Goal: Transaction & Acquisition: Purchase product/service

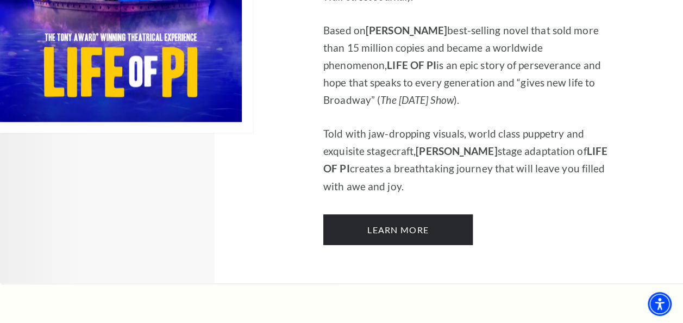
scroll to position [869, 0]
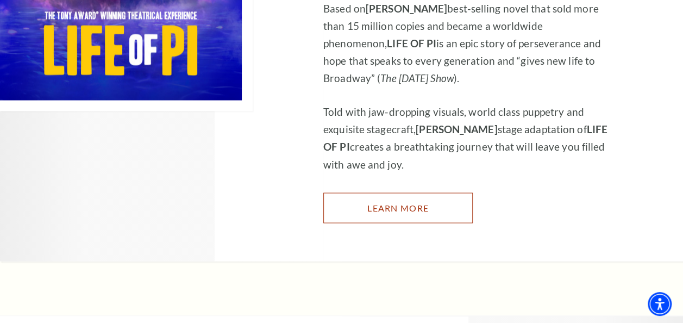
click at [371, 192] on link "Learn More" at bounding box center [397, 207] width 149 height 30
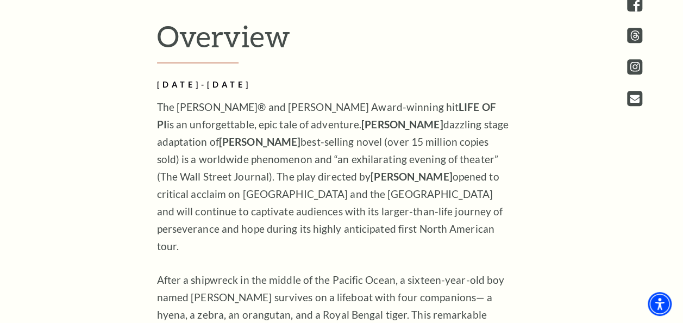
scroll to position [525, 0]
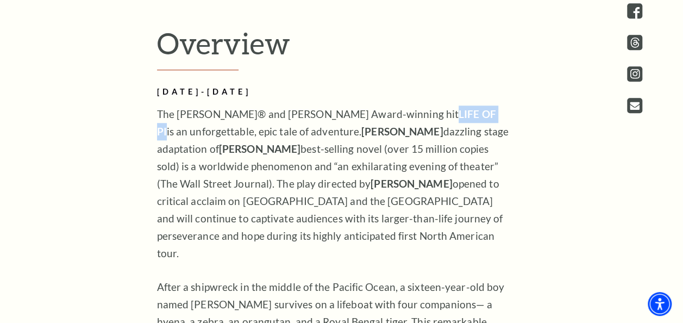
drag, startPoint x: 348, startPoint y: 123, endPoint x: 394, endPoint y: 121, distance: 46.8
click at [394, 121] on strong "LIFE OF PI" at bounding box center [326, 123] width 339 height 30
copy strong "LIFE OF PI"
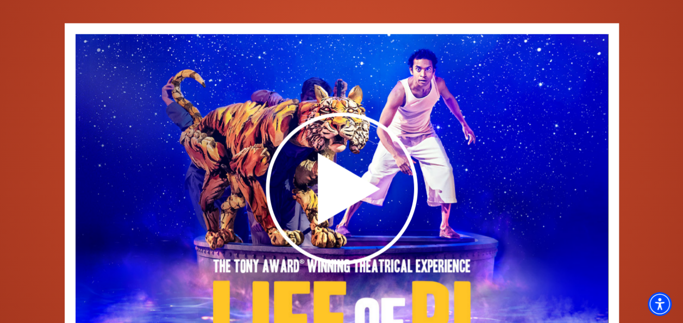
scroll to position [1516, 0]
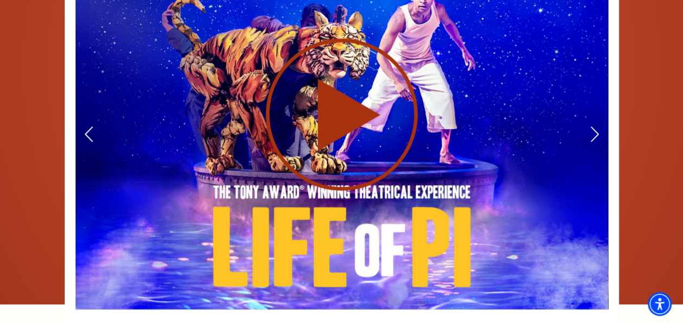
click at [368, 80] on icon at bounding box center [342, 114] width 266 height 154
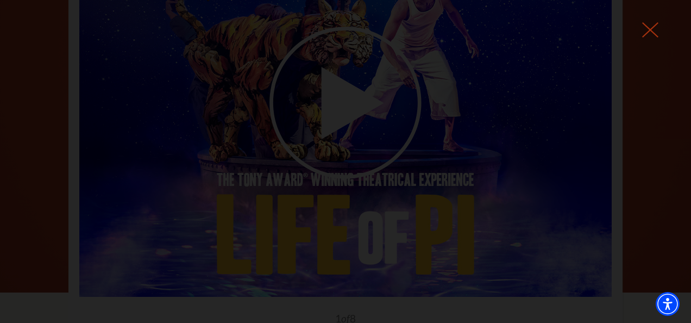
click at [649, 23] on icon at bounding box center [650, 30] width 16 height 16
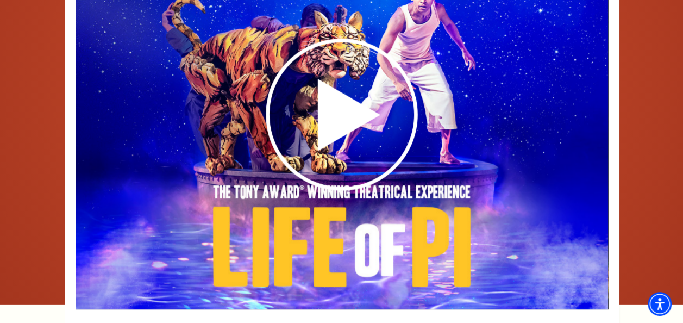
scroll to position [0, 0]
click at [594, 124] on icon at bounding box center [593, 133] width 11 height 19
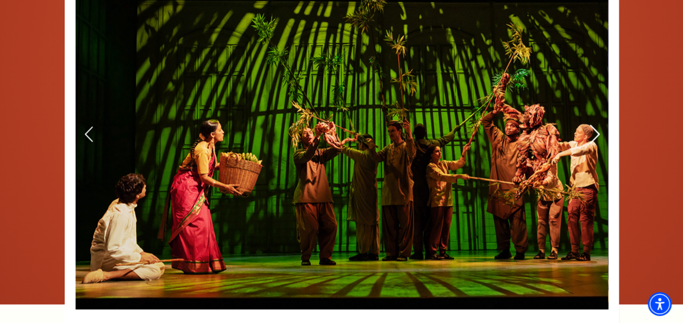
click at [594, 124] on icon at bounding box center [593, 133] width 11 height 19
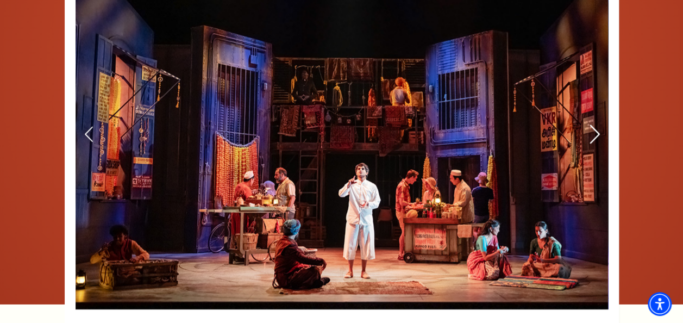
click at [594, 124] on icon at bounding box center [593, 133] width 11 height 19
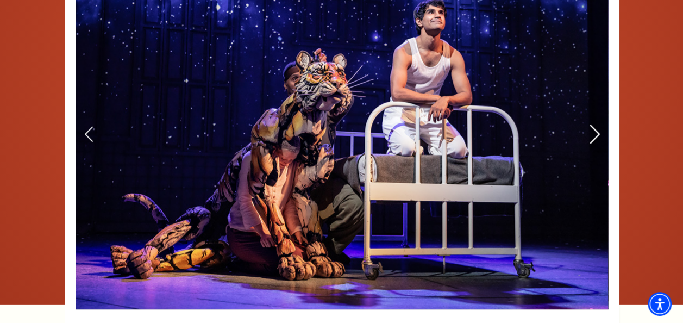
click at [594, 124] on icon at bounding box center [593, 133] width 11 height 19
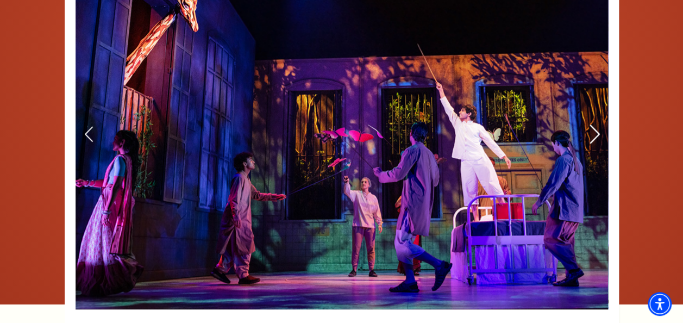
click at [594, 124] on icon at bounding box center [593, 133] width 11 height 19
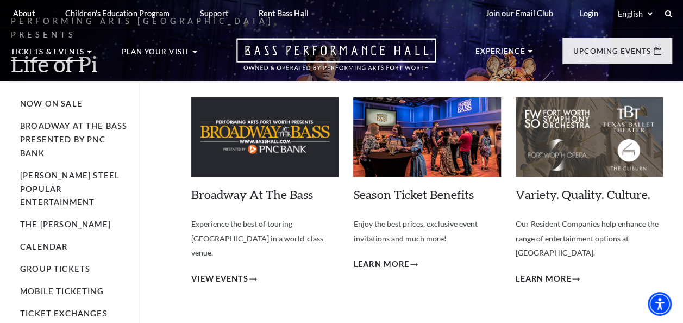
click at [60, 51] on p "Tickets & Events" at bounding box center [47, 54] width 73 height 13
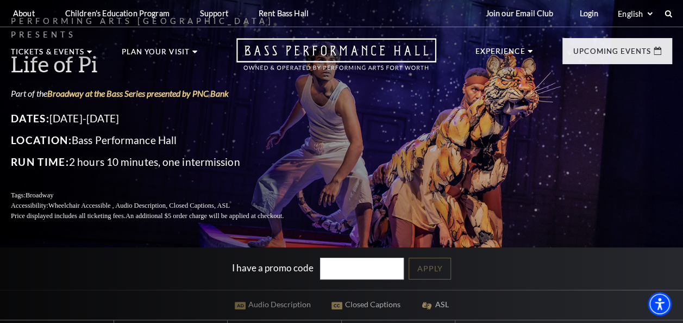
click at [68, 47] on nav "Tickets & Events Now On Sale Broadway At The Bass presented by PNC Bank Irwin S…" at bounding box center [341, 54] width 683 height 54
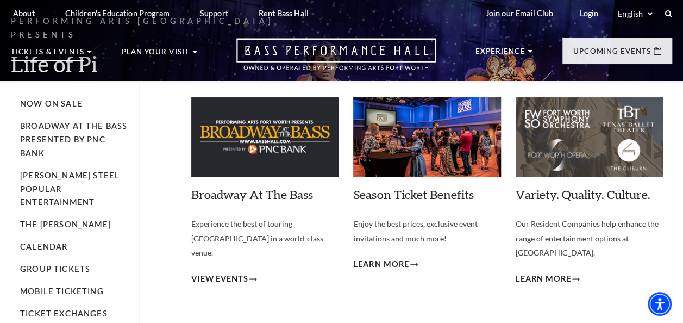
click at [34, 48] on p "Tickets & Events" at bounding box center [47, 54] width 73 height 13
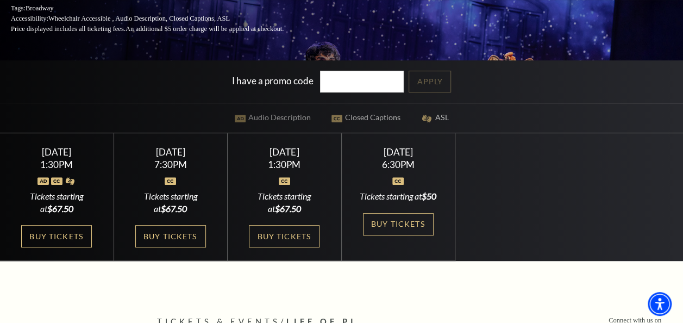
scroll to position [191, 0]
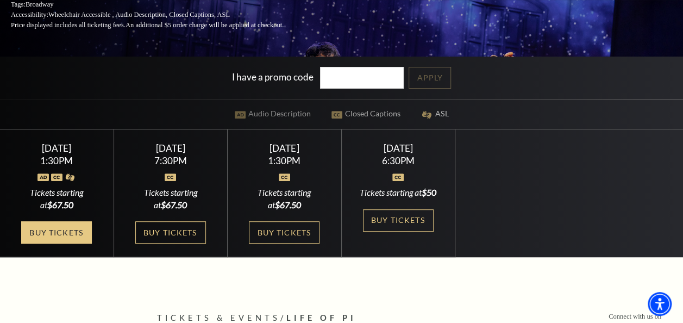
click at [59, 243] on link "Buy Tickets" at bounding box center [56, 232] width 71 height 22
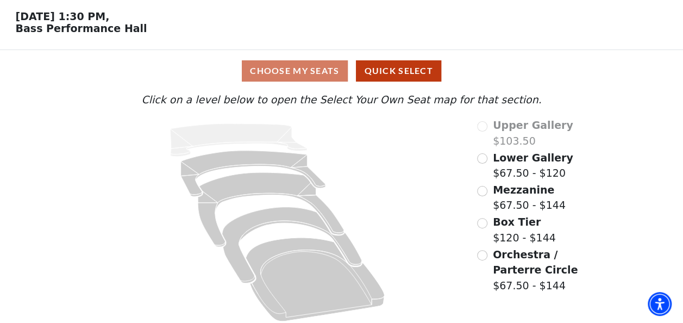
scroll to position [48, 0]
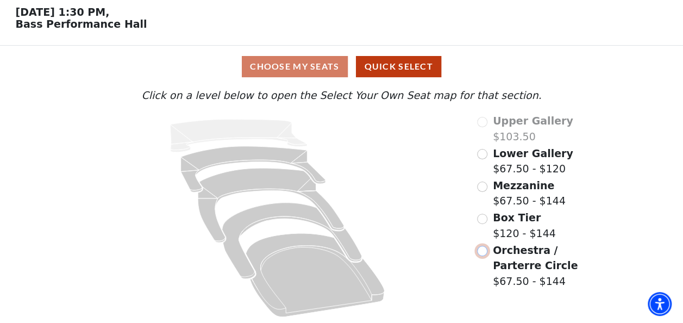
click at [485, 249] on input "Orchestra / Parterre Circle$67.50 - $144\a" at bounding box center [482, 251] width 10 height 10
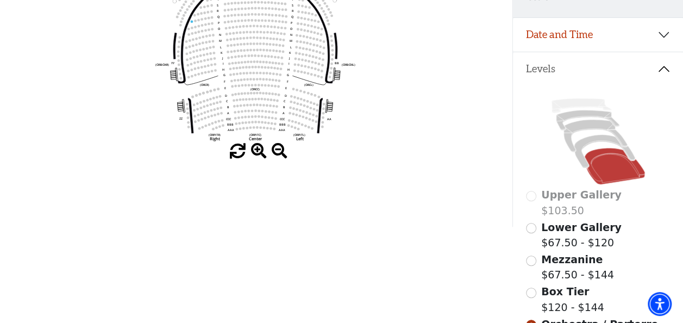
scroll to position [184, 0]
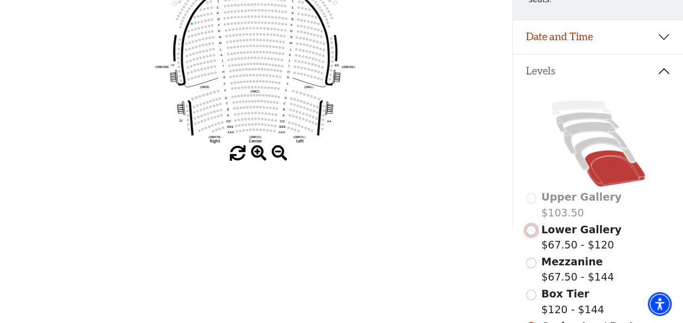
click at [529, 226] on input "Lower Gallery$67.50 - $120\a" at bounding box center [531, 230] width 10 height 10
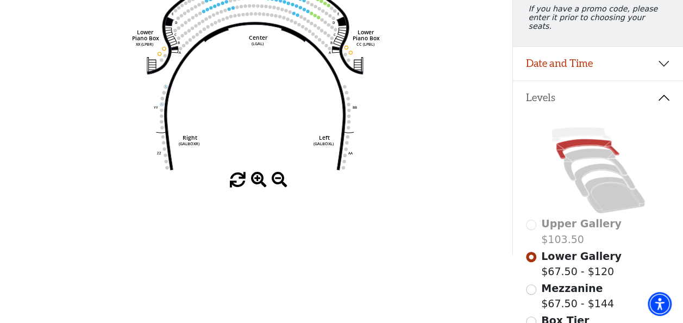
scroll to position [187, 0]
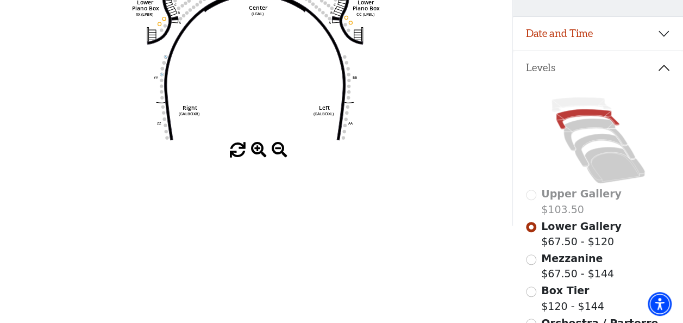
click at [536, 255] on div "Mezzanine $67.50 - $144" at bounding box center [598, 265] width 145 height 31
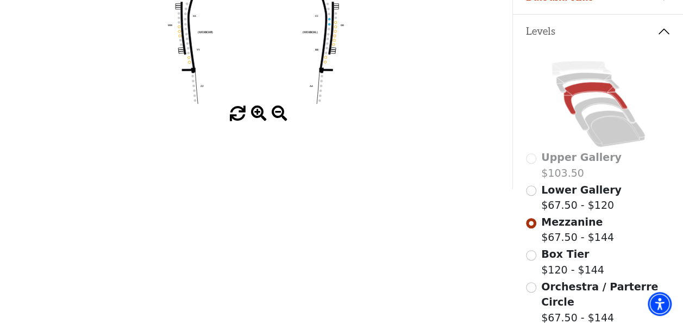
scroll to position [223, 0]
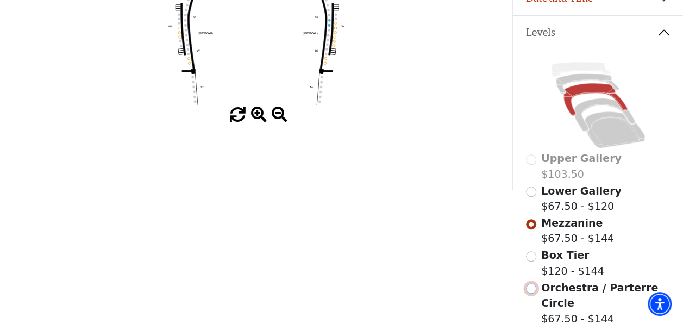
click at [526, 284] on input "Orchestra / Parterre Circle$67.50 - $144\a" at bounding box center [531, 288] width 10 height 10
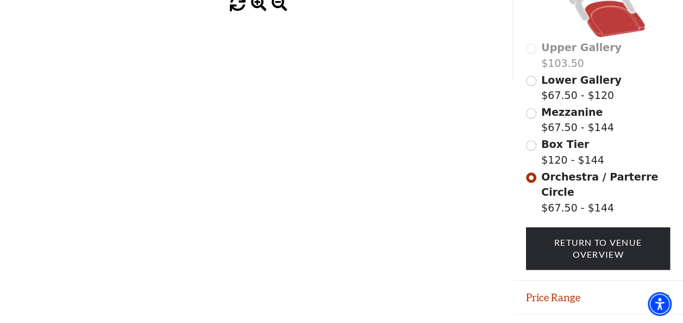
scroll to position [340, 0]
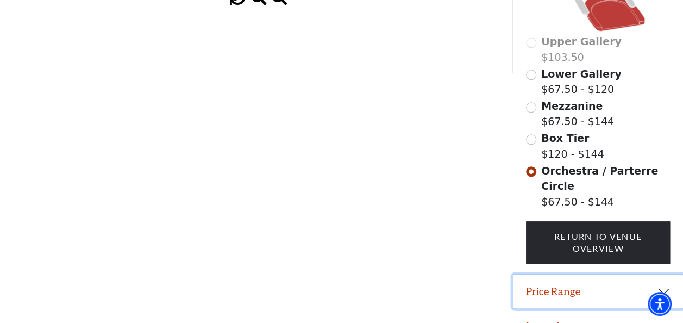
click at [649, 274] on button "Price Range" at bounding box center [598, 291] width 170 height 34
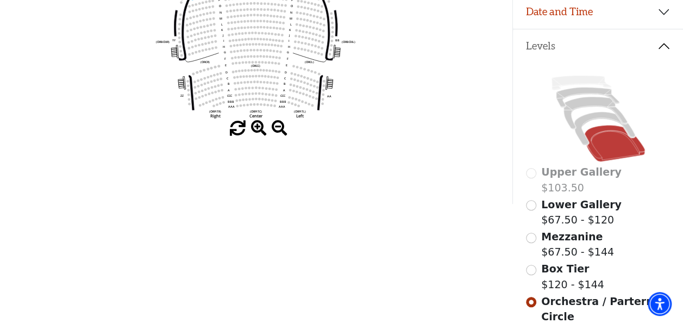
scroll to position [198, 0]
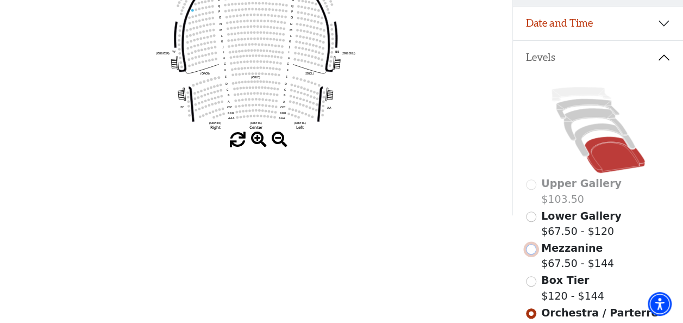
click at [533, 248] on input "Mezzanine$67.50 - $144\a" at bounding box center [531, 249] width 10 height 10
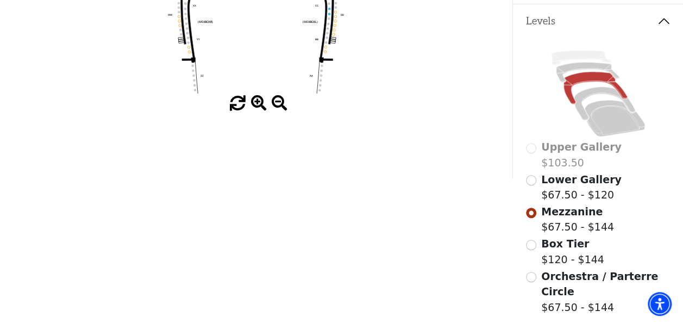
scroll to position [269, 0]
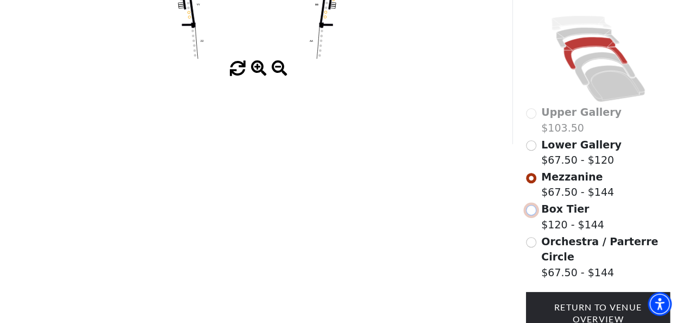
click at [535, 206] on input "Box Tier$120 - $144\a" at bounding box center [531, 210] width 10 height 10
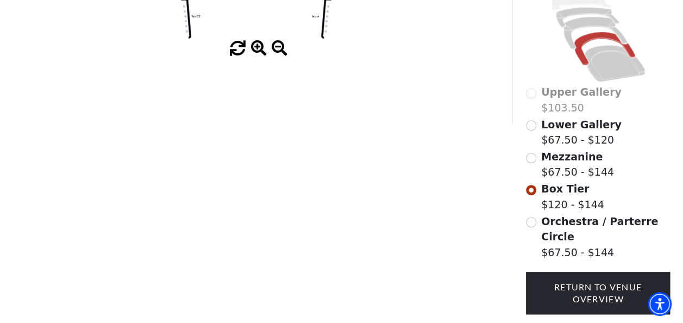
scroll to position [340, 0]
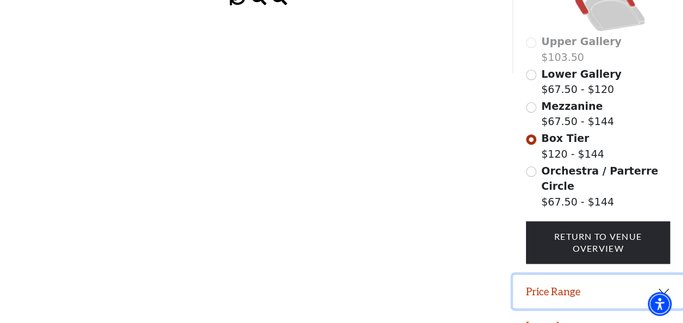
click at [647, 279] on button "Price Range" at bounding box center [598, 291] width 170 height 34
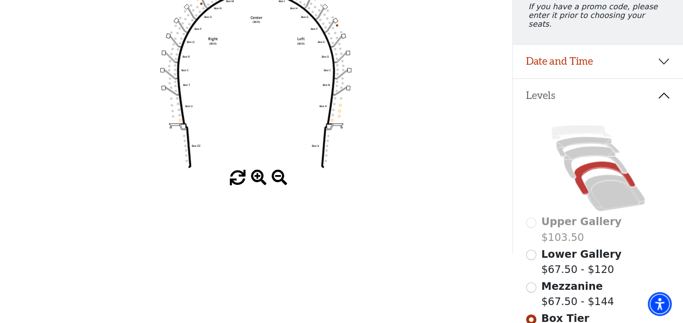
scroll to position [164, 0]
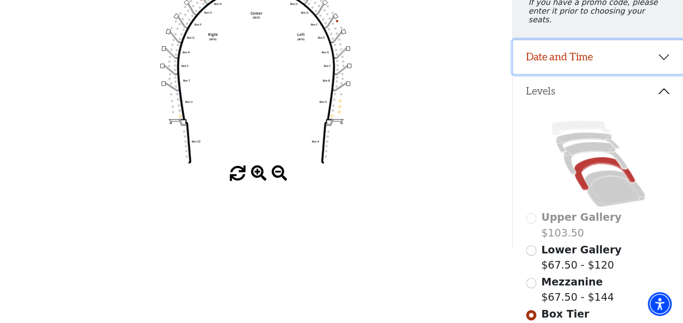
click at [657, 61] on button "Date and Time" at bounding box center [598, 57] width 170 height 34
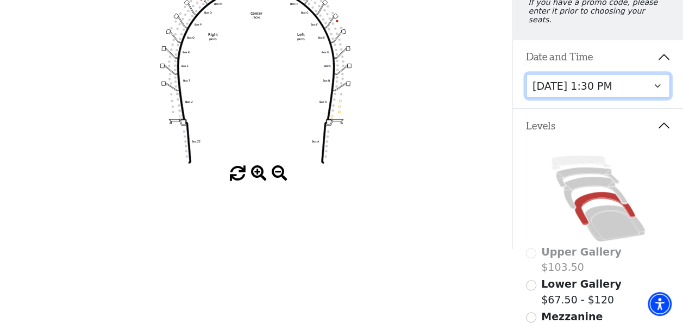
click at [651, 79] on select "Saturday, September 27 at 1:30 PM Saturday, September 27 at 7:30 PM Sunday, Sep…" at bounding box center [598, 86] width 145 height 24
click at [526, 74] on select "Saturday, September 27 at 1:30 PM Saturday, September 27 at 7:30 PM Sunday, Sep…" at bounding box center [598, 86] width 145 height 24
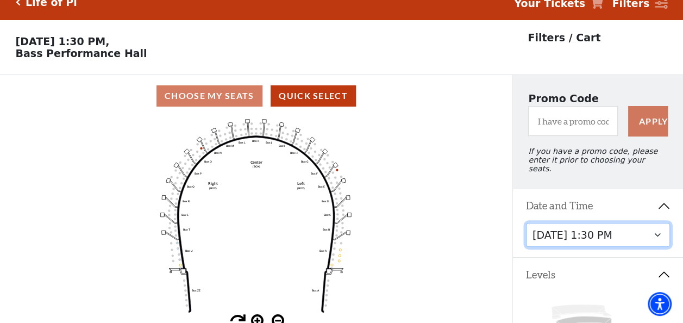
scroll to position [24, 0]
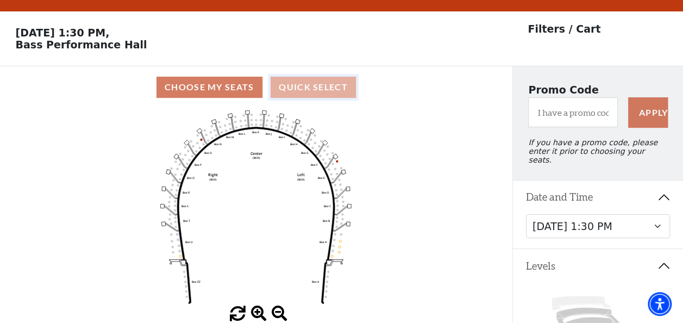
click at [315, 98] on button "Quick Select" at bounding box center [313, 87] width 85 height 21
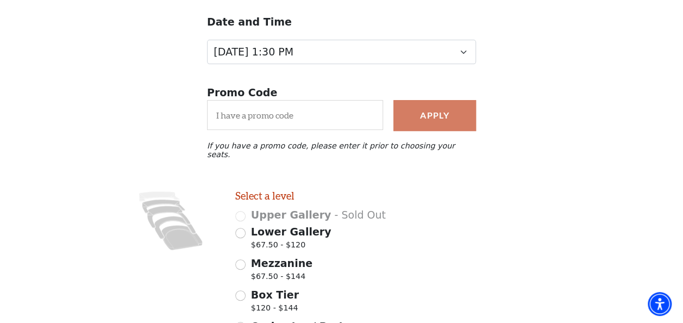
scroll to position [80, 0]
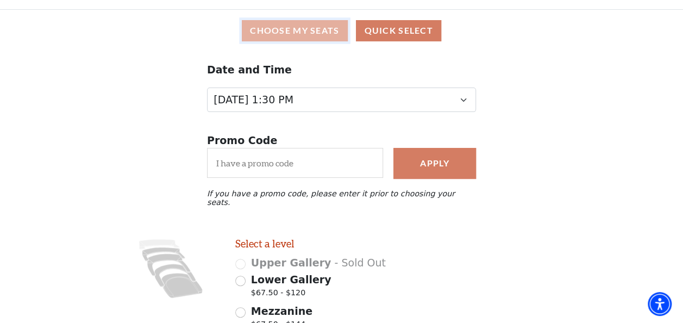
click at [308, 33] on button "Choose My Seats" at bounding box center [295, 30] width 106 height 21
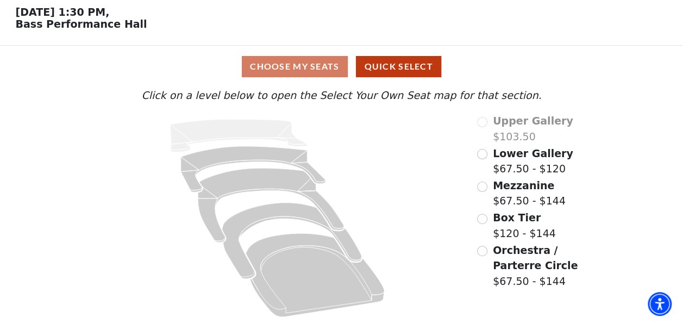
scroll to position [48, 0]
drag, startPoint x: 682, startPoint y: 134, endPoint x: 691, endPoint y: 193, distance: 60.5
click at [682, 193] on html "Skip to main content Enable accessibility for low vision Open the accessibility…" at bounding box center [341, 116] width 683 height 323
drag, startPoint x: 691, startPoint y: 193, endPoint x: 634, endPoint y: 165, distance: 63.9
click at [634, 165] on div "Choose My Seats Quick Select Current Level Click on a level below to open the S…" at bounding box center [341, 184] width 683 height 277
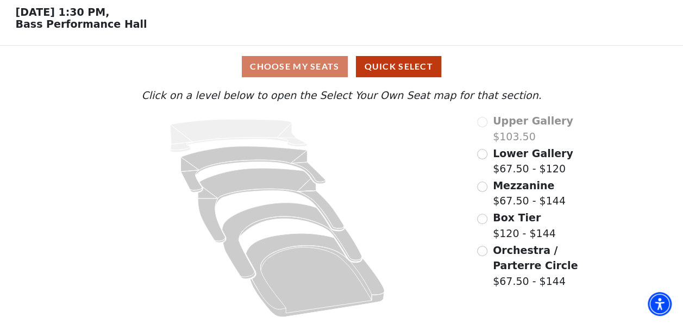
click at [654, 155] on div "Choose My Seats Quick Select Current Level Click on a level below to open the S…" at bounding box center [341, 184] width 683 height 277
drag, startPoint x: 682, startPoint y: 123, endPoint x: 688, endPoint y: 210, distance: 86.6
click at [682, 210] on html "Skip to main content Enable accessibility for low vision Open the accessibility…" at bounding box center [341, 116] width 683 height 323
click at [518, 234] on label "Box Tier $120 - $144" at bounding box center [524, 225] width 63 height 31
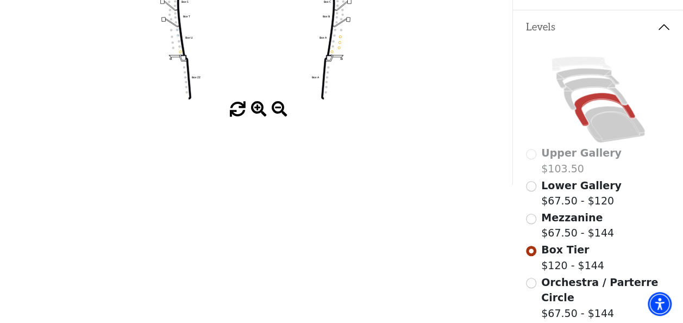
scroll to position [260, 0]
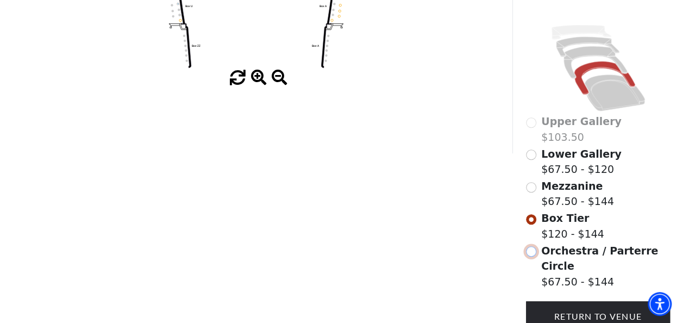
click at [529, 247] on input "Orchestra / Parterre Circle$67.50 - $144\a" at bounding box center [531, 251] width 10 height 10
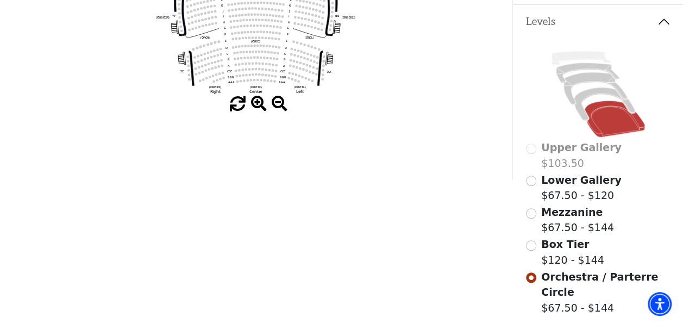
scroll to position [241, 0]
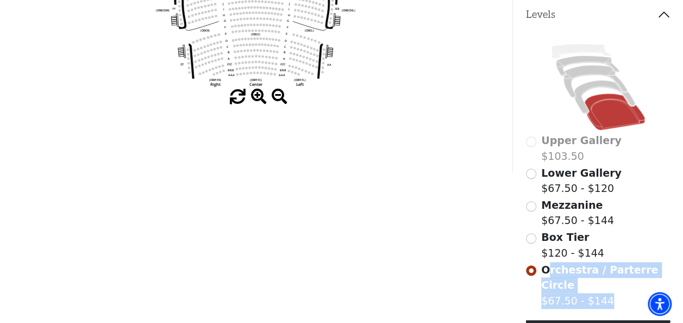
drag, startPoint x: 547, startPoint y: 267, endPoint x: 668, endPoint y: 269, distance: 121.7
click at [668, 269] on div "Orchestra / Parterre Circle $67.50 - $144" at bounding box center [598, 285] width 145 height 47
drag, startPoint x: 670, startPoint y: 270, endPoint x: 537, endPoint y: 272, distance: 133.1
click at [537, 272] on div "Upper Gallery $103.50 Lower Gallery $67.50 - $120 Mezzanine $67.50 - $144 Box T…" at bounding box center [598, 202] width 170 height 342
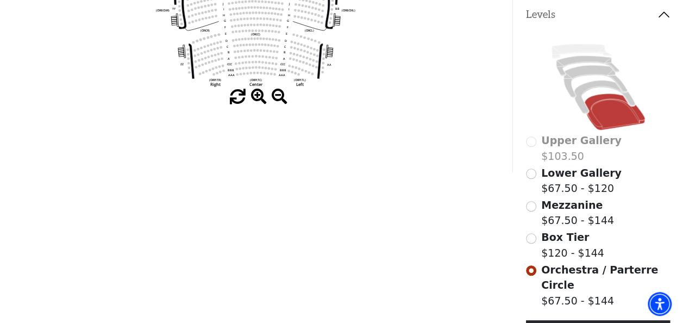
click at [537, 272] on div "Orchestra / Parterre Circle $67.50 - $144" at bounding box center [598, 285] width 145 height 47
drag, startPoint x: 541, startPoint y: 266, endPoint x: 665, endPoint y: 271, distance: 124.0
click at [658, 271] on span "Orchestra / Parterre Circle" at bounding box center [599, 278] width 117 height 28
copy span "Orchestra / Parterre Circle"
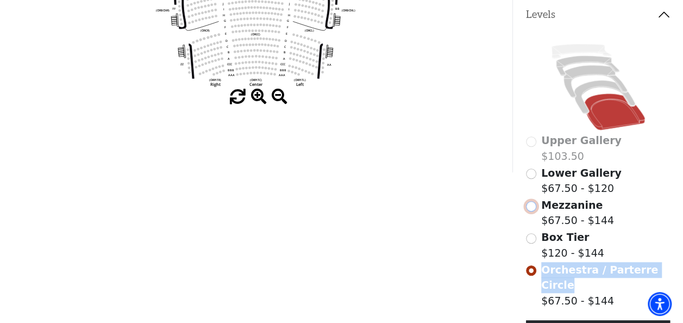
click at [528, 201] on input "Mezzanine$67.50 - $144\a" at bounding box center [531, 206] width 10 height 10
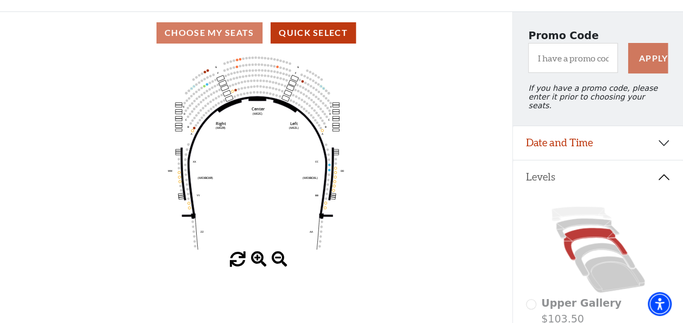
scroll to position [78, 0]
click at [237, 61] on use "Seat Selected" at bounding box center [237, 60] width 3 height 3
click at [250, 83] on circle at bounding box center [251, 81] width 3 height 3
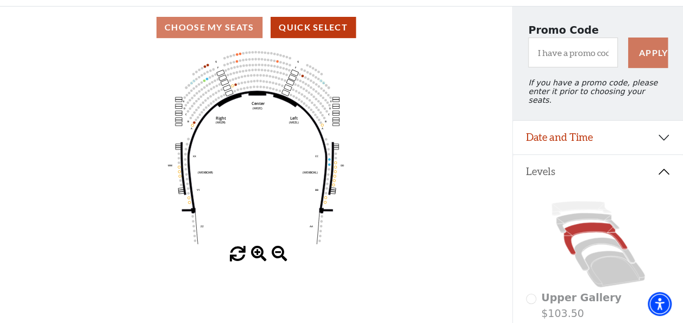
scroll to position [75, 0]
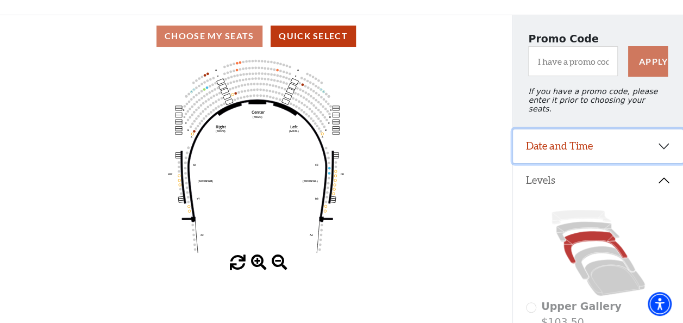
click at [661, 143] on button "Date and Time" at bounding box center [598, 146] width 170 height 34
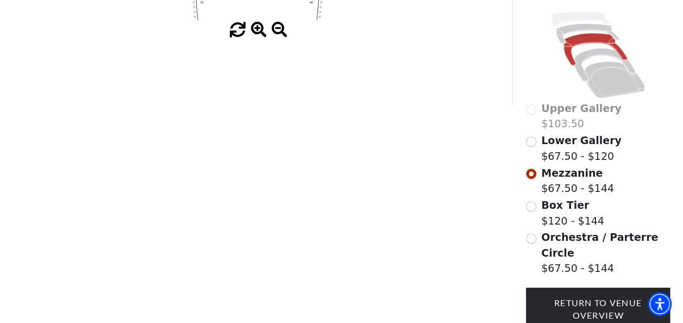
scroll to position [311, 0]
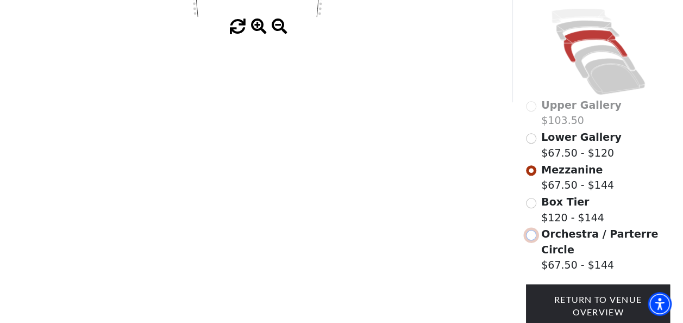
click at [535, 230] on input "Orchestra / Parterre Circle$67.50 - $144\a" at bounding box center [531, 235] width 10 height 10
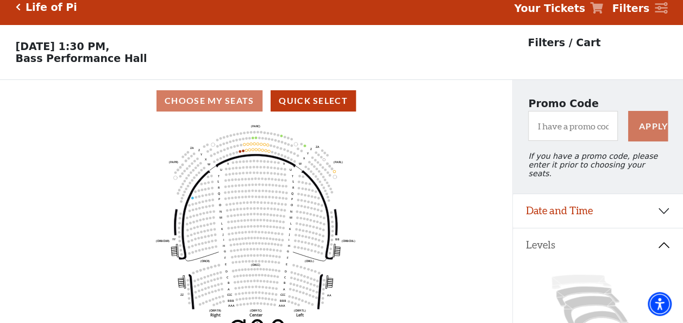
scroll to position [50, 0]
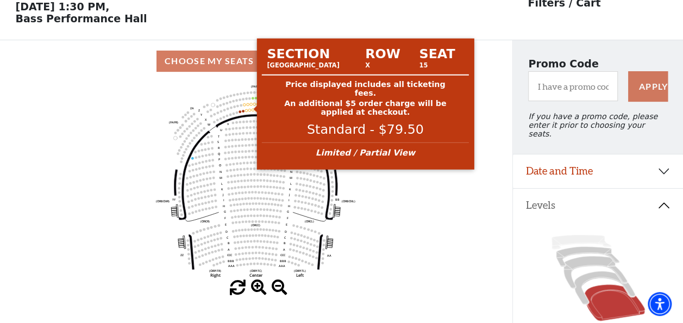
click at [252, 105] on circle at bounding box center [251, 104] width 3 height 3
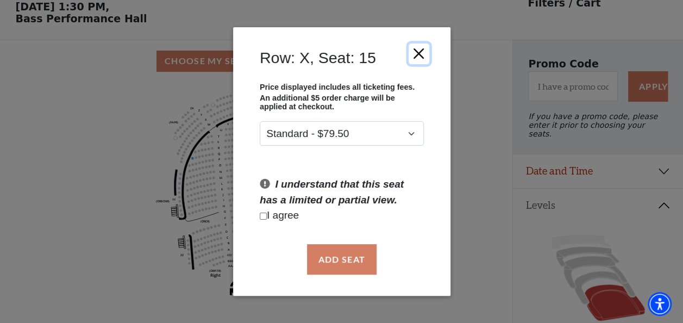
click at [419, 53] on button "Close" at bounding box center [418, 53] width 21 height 21
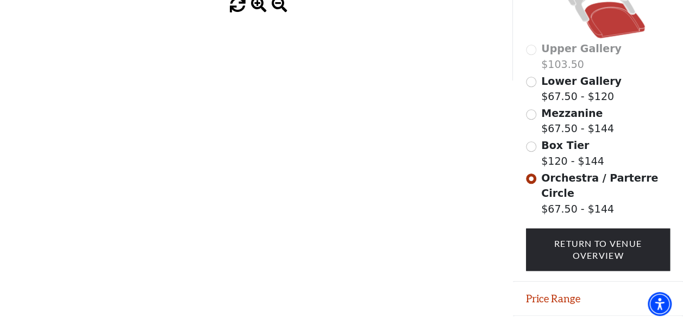
scroll to position [340, 0]
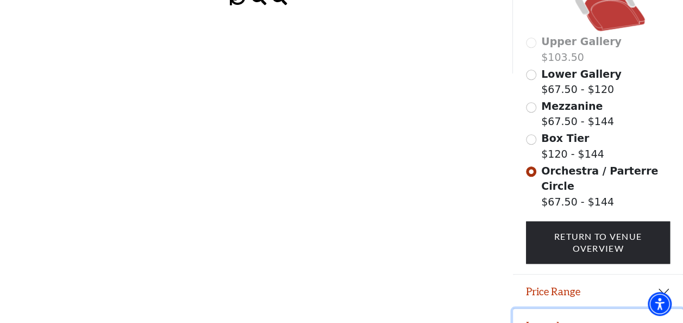
click at [567, 309] on button "Legend" at bounding box center [598, 326] width 170 height 34
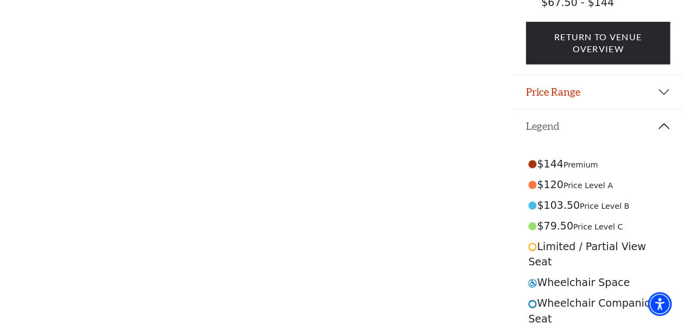
scroll to position [536, 0]
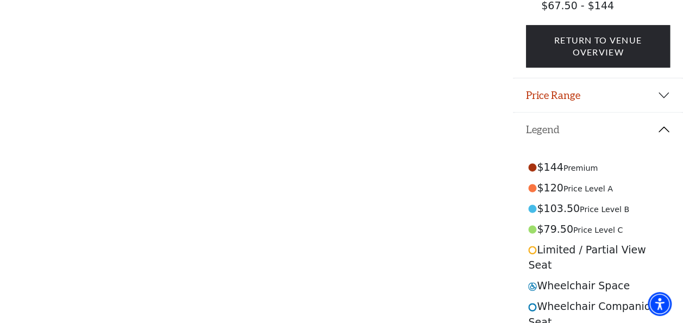
click at [534, 246] on circle at bounding box center [532, 249] width 7 height 7
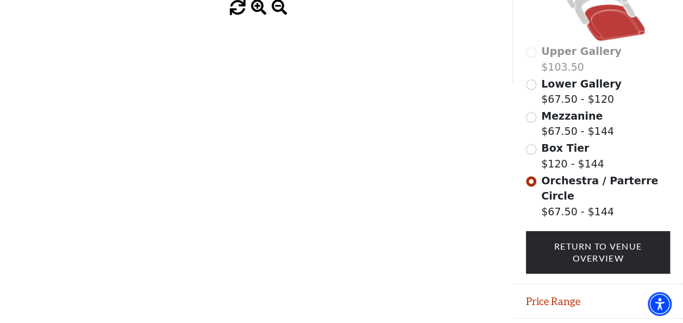
scroll to position [346, 0]
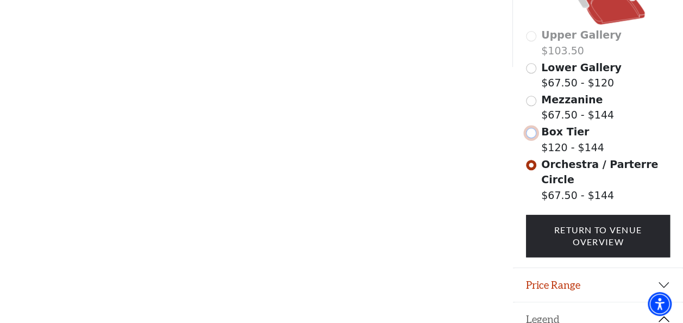
click at [535, 129] on input "Box Tier$120 - $144\a" at bounding box center [531, 133] width 10 height 10
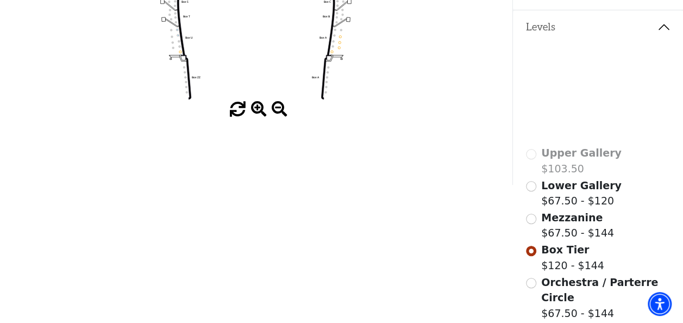
scroll to position [253, 0]
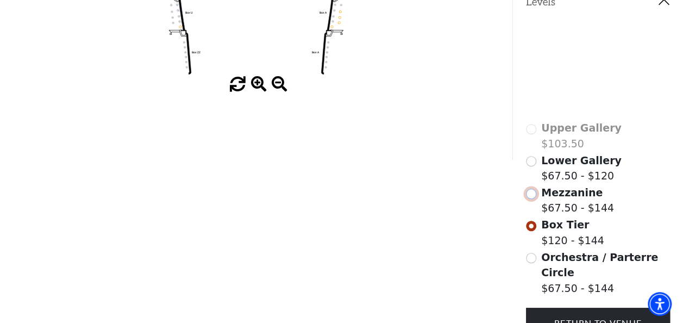
click at [532, 191] on input "Mezzanine$67.50 - $144\a" at bounding box center [531, 194] width 10 height 10
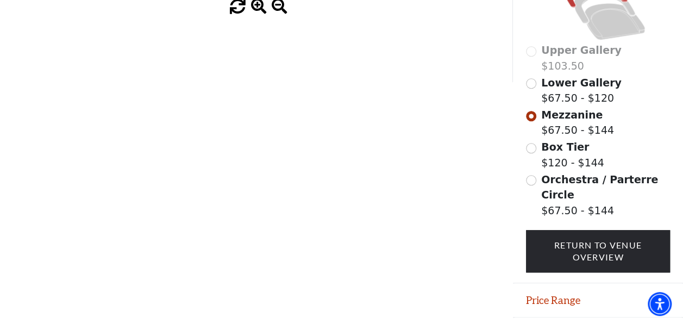
scroll to position [340, 0]
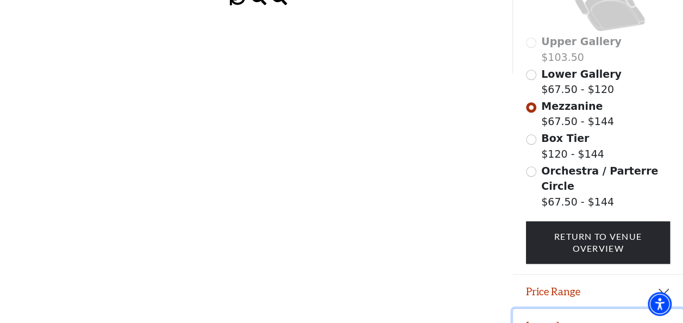
click at [590, 309] on button "Legend" at bounding box center [598, 326] width 170 height 34
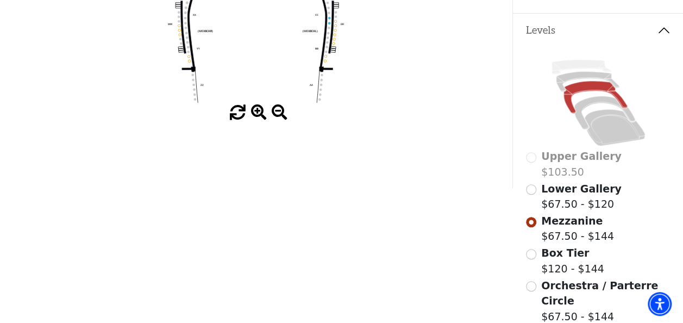
scroll to position [234, 0]
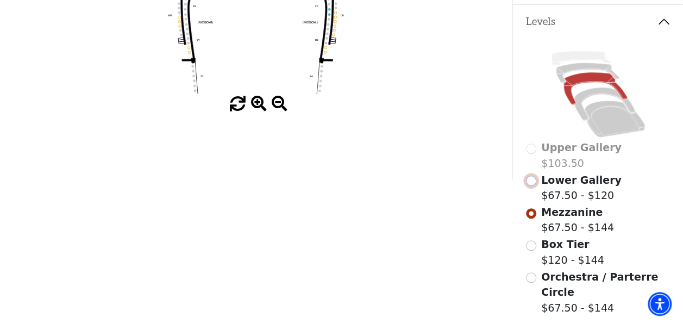
click at [528, 180] on input "Lower Gallery$67.50 - $120\a" at bounding box center [531, 181] width 10 height 10
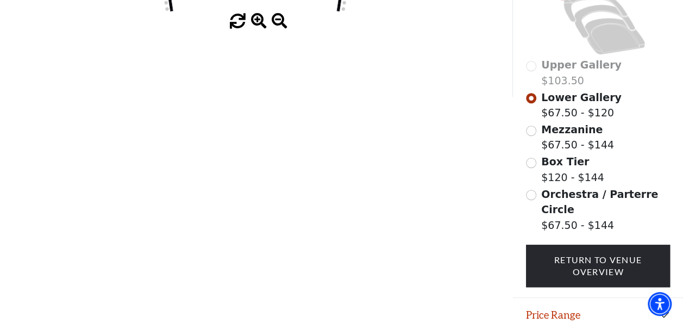
scroll to position [340, 0]
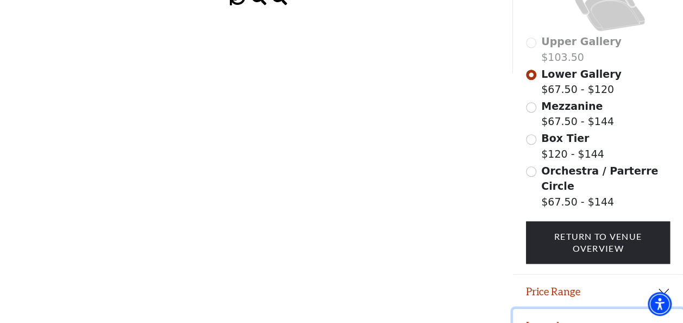
click at [594, 309] on button "Legend" at bounding box center [598, 326] width 170 height 34
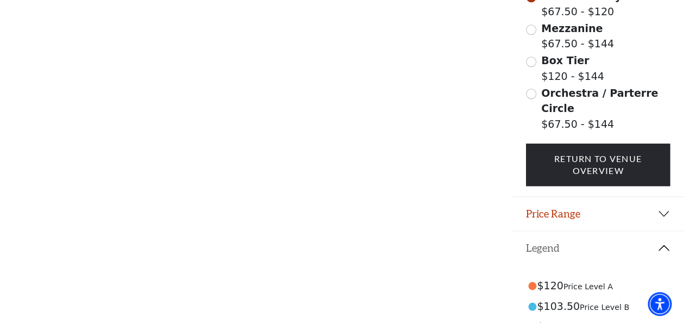
scroll to position [385, 0]
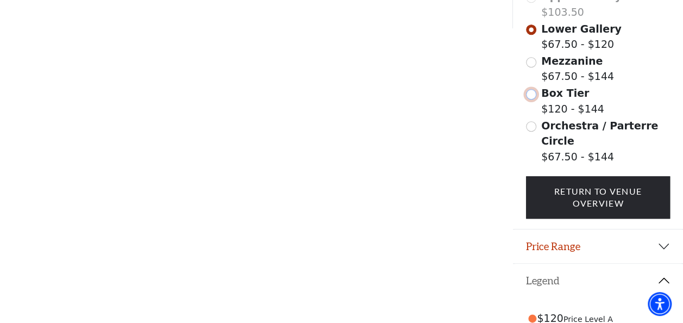
click at [527, 91] on input "Box Tier$120 - $144\a" at bounding box center [531, 94] width 10 height 10
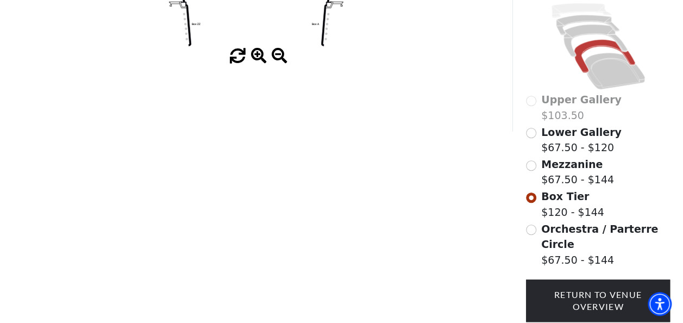
scroll to position [293, 0]
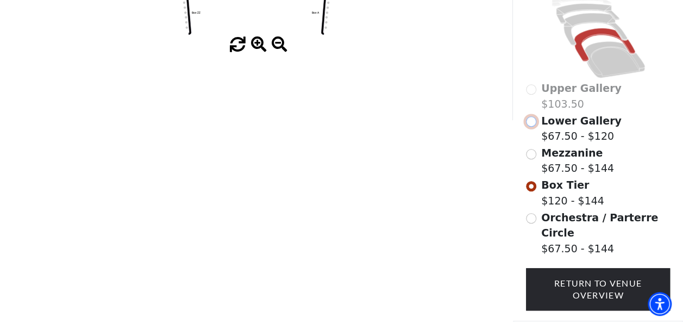
click at [530, 116] on input "Lower Gallery$67.50 - $120\a" at bounding box center [531, 121] width 10 height 10
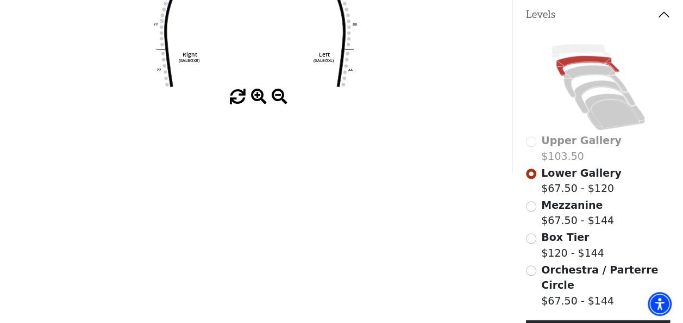
scroll to position [237, 0]
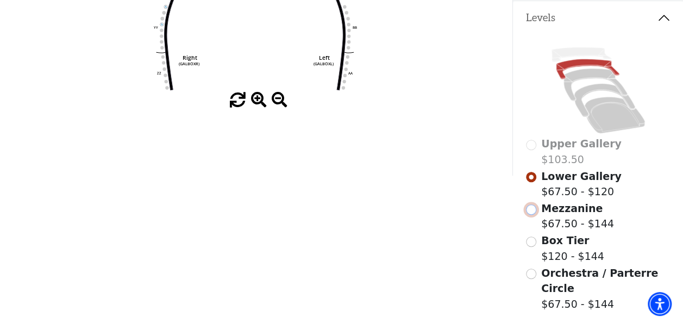
click at [531, 208] on input "Mezzanine$67.50 - $144\a" at bounding box center [531, 209] width 10 height 10
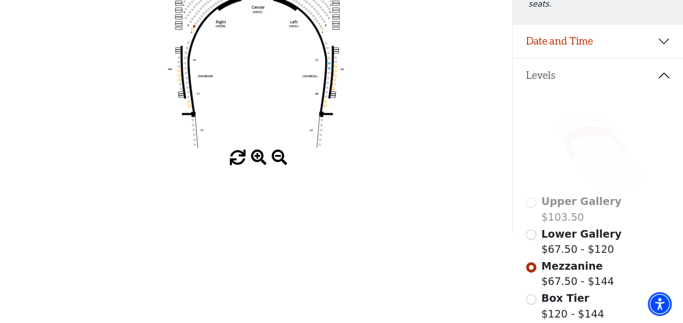
scroll to position [213, 0]
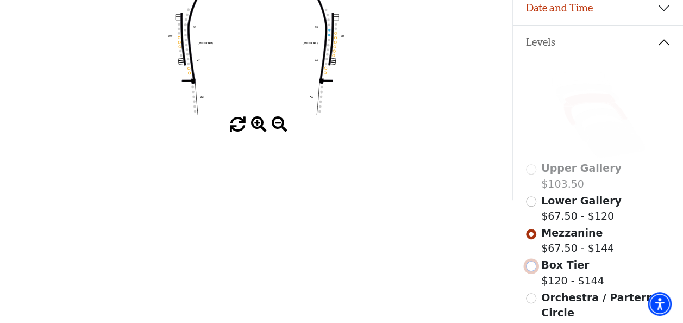
click at [530, 261] on input "Box Tier$120 - $144\a" at bounding box center [531, 266] width 10 height 10
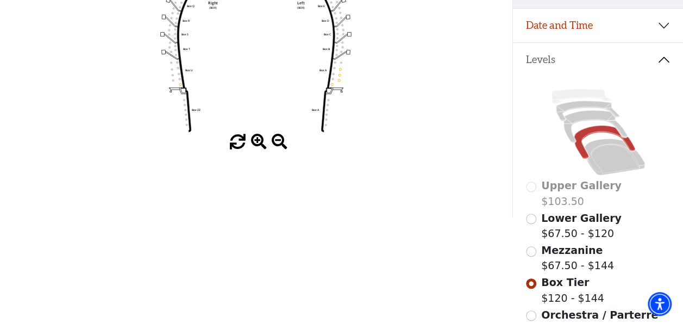
scroll to position [201, 0]
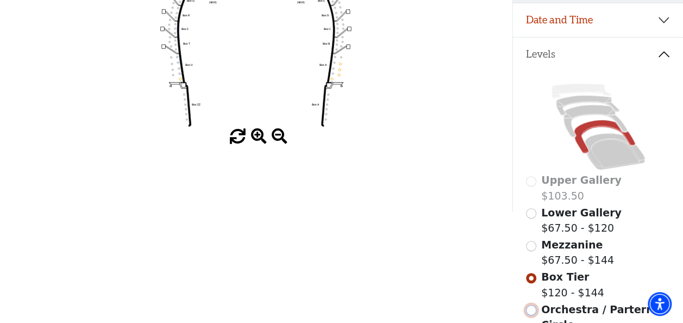
click at [533, 307] on input "Orchestra / Parterre Circle$67.50 - $144\a" at bounding box center [531, 310] width 10 height 10
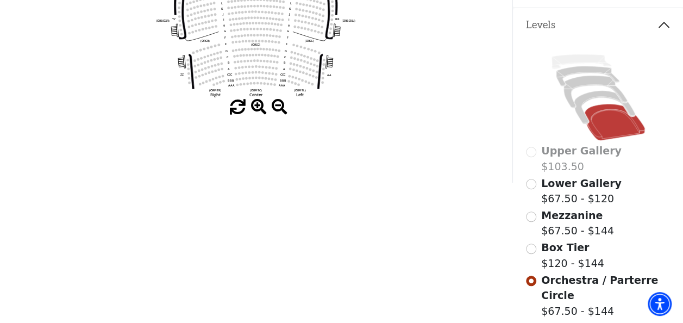
scroll to position [236, 0]
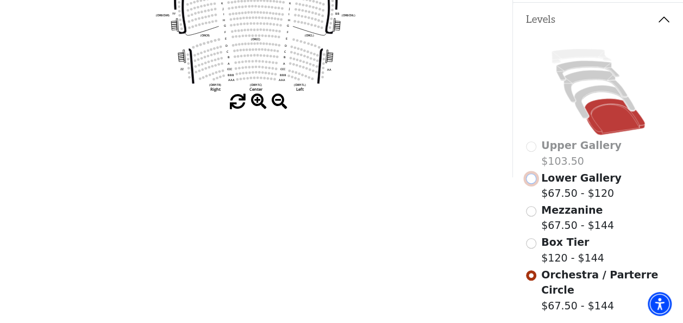
click at [533, 176] on input "Lower Gallery$67.50 - $120\a" at bounding box center [531, 178] width 10 height 10
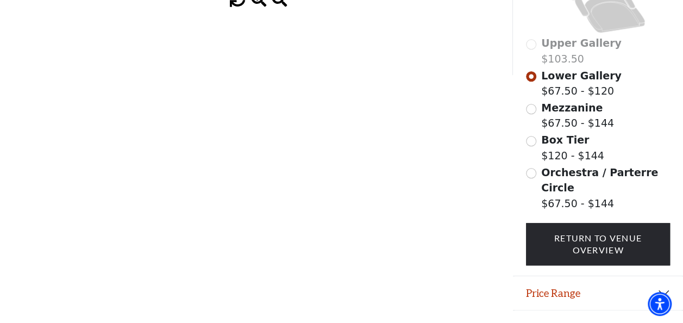
scroll to position [340, 0]
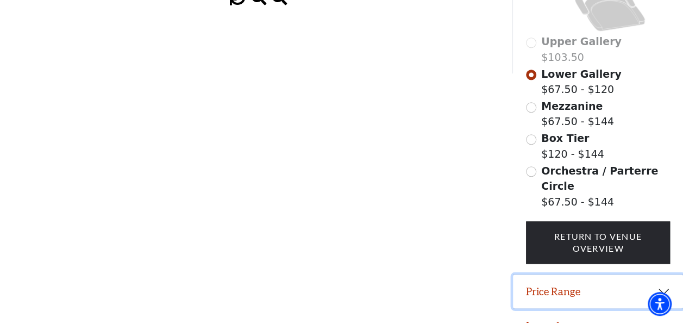
click at [663, 274] on button "Price Range" at bounding box center [598, 291] width 170 height 34
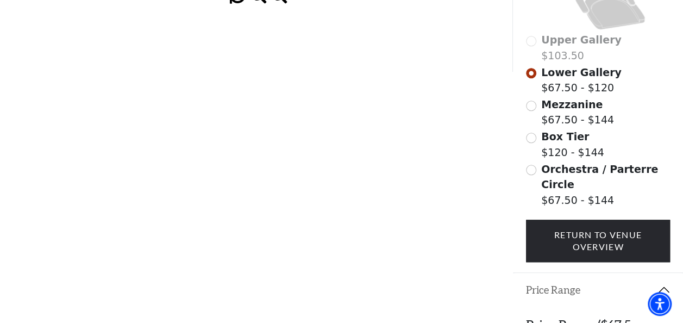
scroll to position [410, 0]
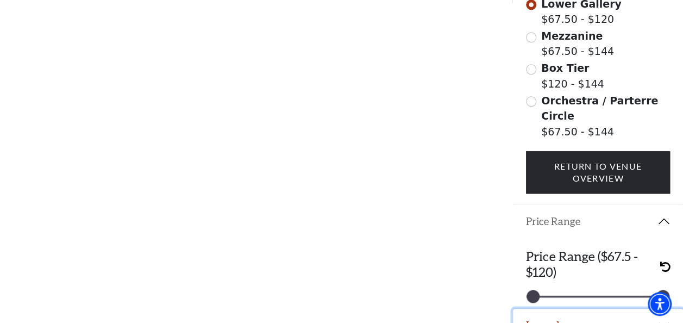
click at [578, 309] on button "Legend" at bounding box center [598, 326] width 170 height 34
drag, startPoint x: 682, startPoint y: 199, endPoint x: 684, endPoint y: 222, distance: 22.8
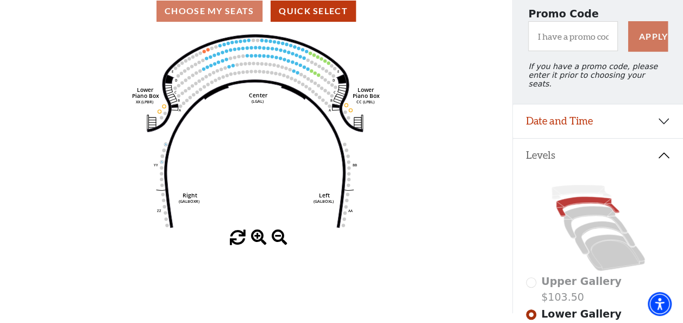
scroll to position [98, 0]
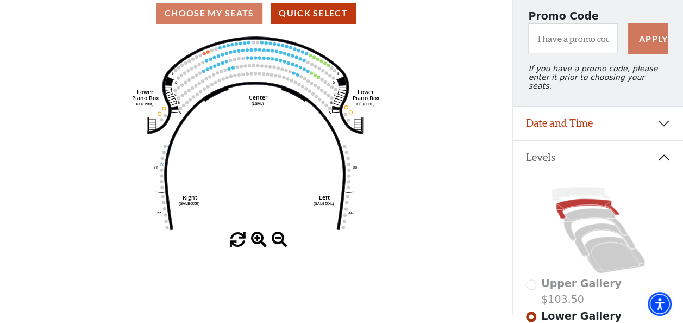
click at [265, 59] on icon "Right (GALBOXR) E D C B A E D C B A YY ZZ Left (GALBOXL) BB AA Center Lower Pia…" at bounding box center [256, 133] width 461 height 198
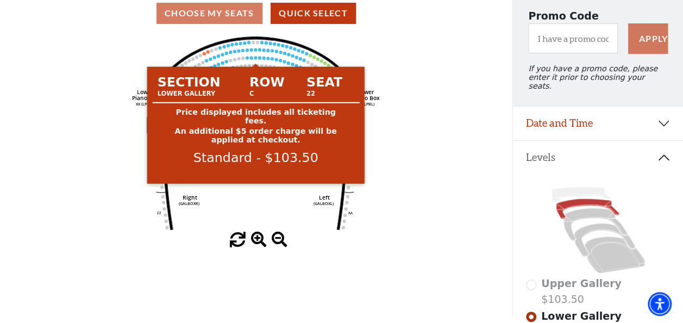
click at [257, 59] on circle at bounding box center [255, 57] width 3 height 3
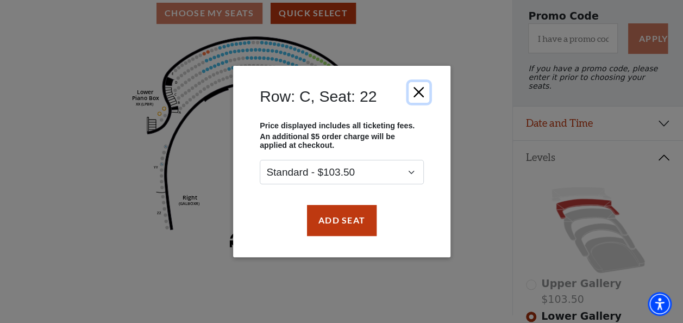
click at [419, 93] on button "Close" at bounding box center [418, 92] width 21 height 21
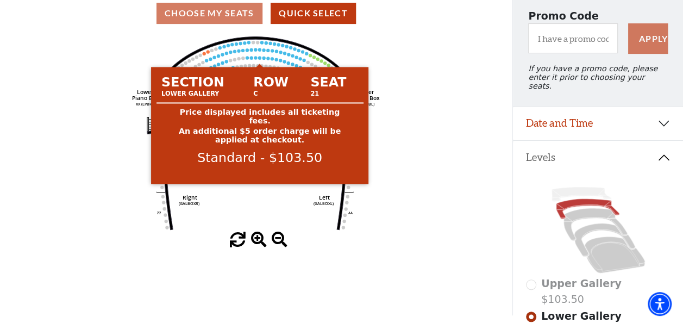
click at [259, 59] on circle at bounding box center [259, 57] width 3 height 3
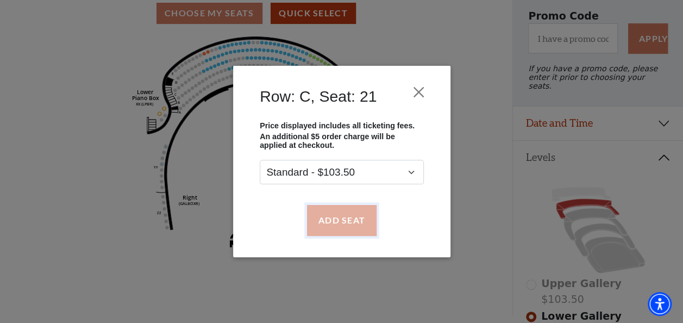
click at [336, 218] on button "Add Seat" at bounding box center [341, 220] width 70 height 30
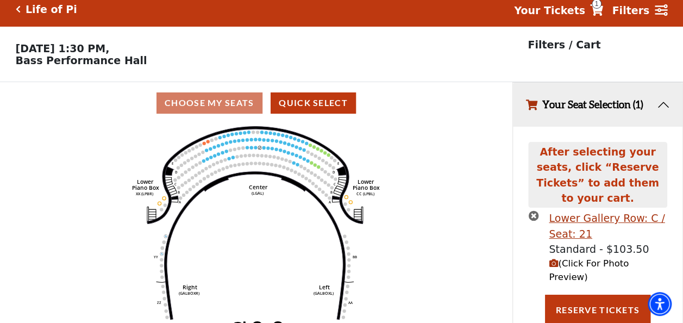
scroll to position [0, 0]
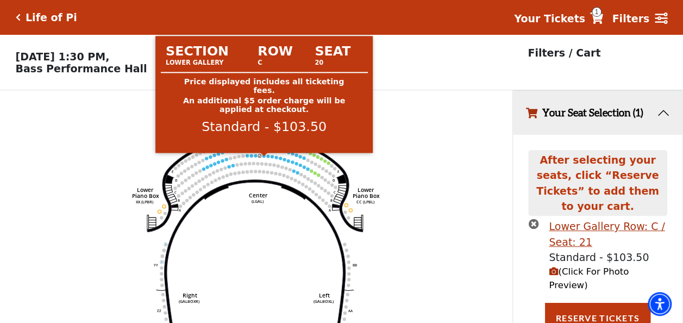
click at [265, 157] on circle at bounding box center [263, 155] width 3 height 3
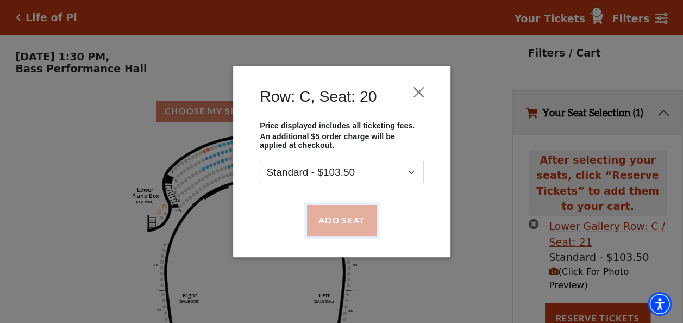
click at [335, 227] on button "Add Seat" at bounding box center [341, 220] width 70 height 30
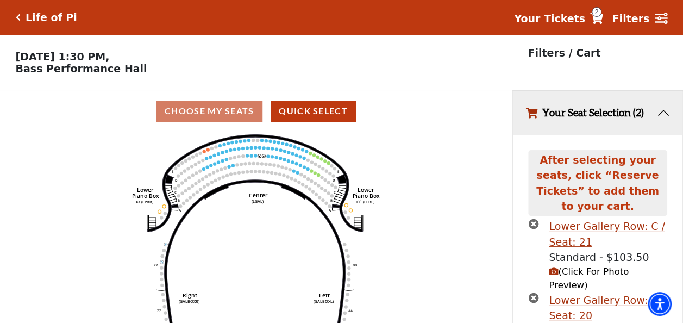
scroll to position [43, 0]
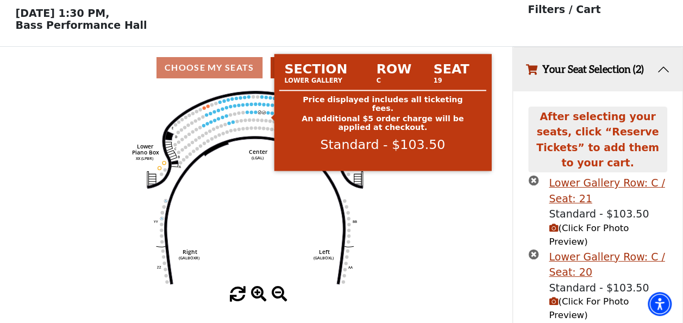
click at [266, 114] on circle at bounding box center [267, 112] width 3 height 3
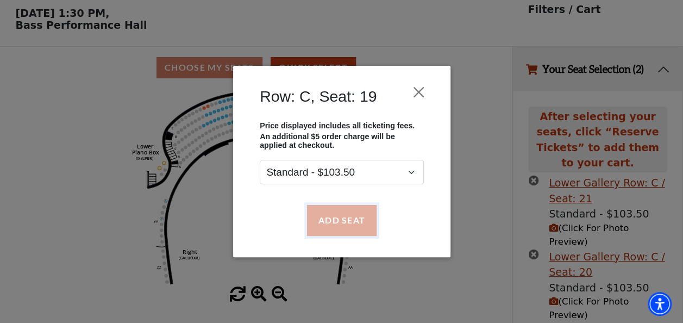
click at [359, 228] on button "Add Seat" at bounding box center [341, 220] width 70 height 30
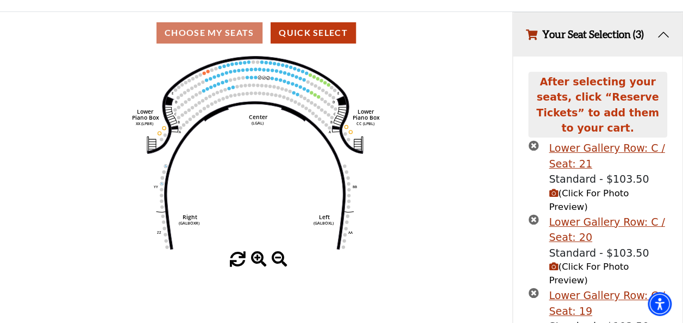
scroll to position [104, 0]
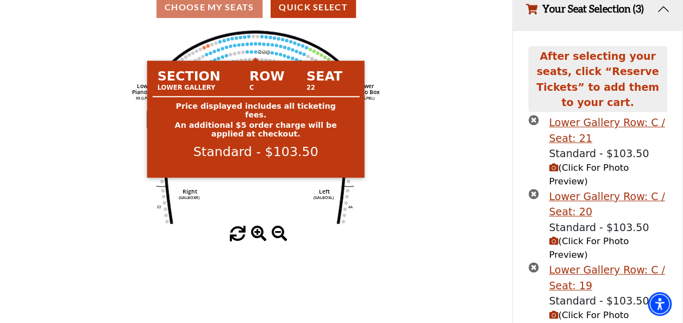
click at [256, 53] on circle at bounding box center [255, 51] width 3 height 3
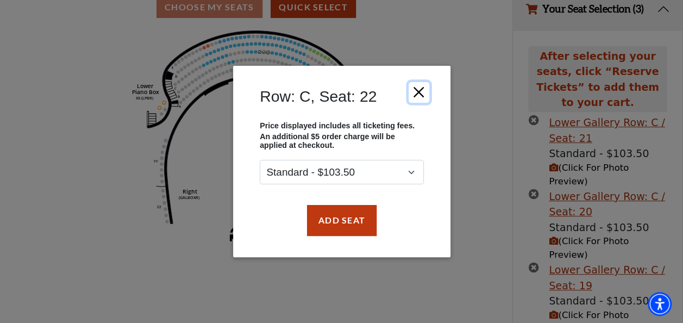
click at [422, 90] on button "Close" at bounding box center [418, 92] width 21 height 21
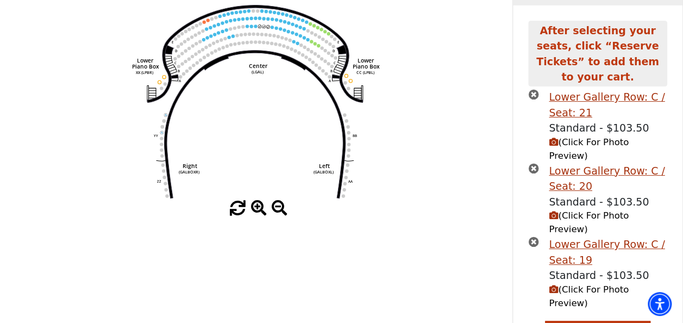
scroll to position [130, 0]
click at [552, 284] on icon "(Click For Photo Preview)" at bounding box center [553, 288] width 9 height 9
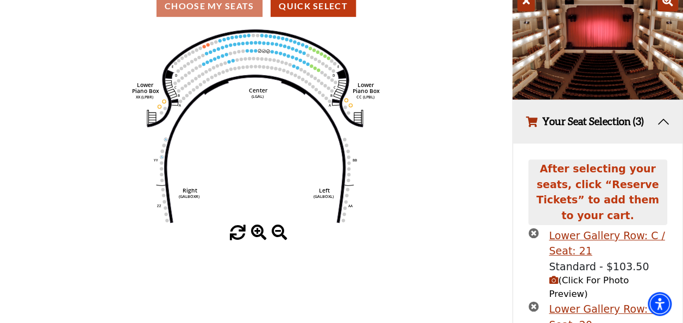
scroll to position [111, 0]
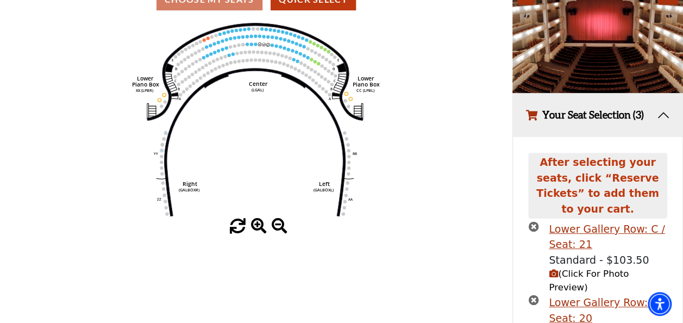
click at [550, 269] on icon "(Click For Photo Preview)" at bounding box center [553, 273] width 9 height 9
click at [554, 269] on icon "(Click For Photo Preview)" at bounding box center [553, 273] width 9 height 9
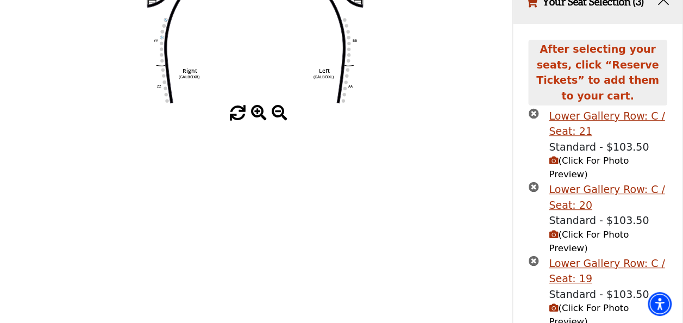
scroll to position [235, 0]
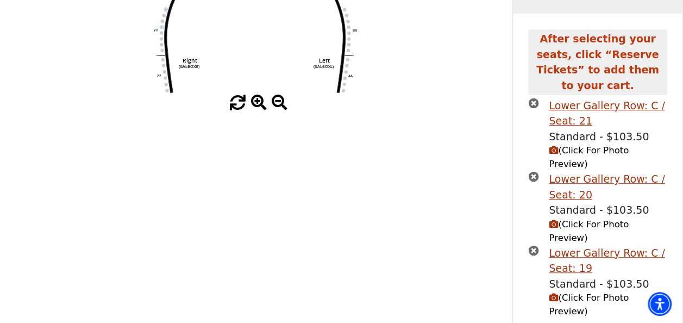
click at [552, 220] on icon "(Click For Photo Preview)" at bounding box center [553, 224] width 9 height 9
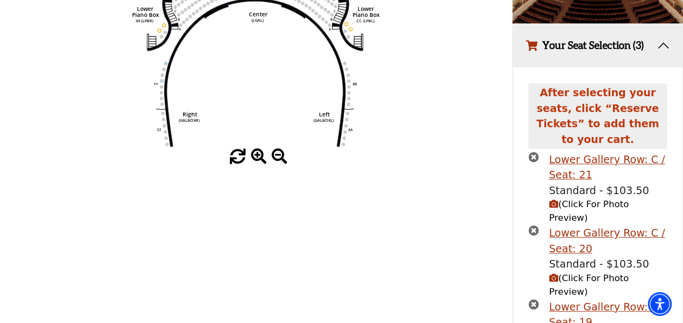
scroll to position [243, 0]
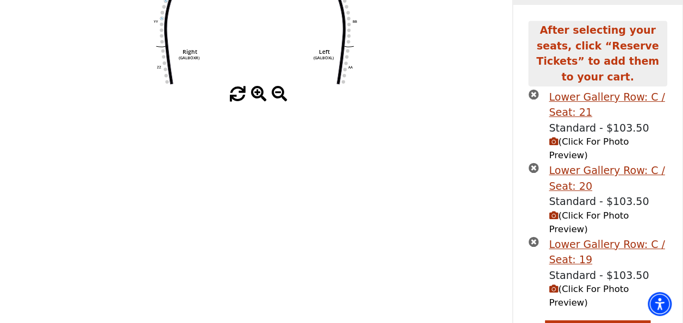
click at [552, 137] on icon "(Click For Photo Preview)" at bounding box center [553, 141] width 9 height 9
drag, startPoint x: 682, startPoint y: 187, endPoint x: 685, endPoint y: 157, distance: 30.5
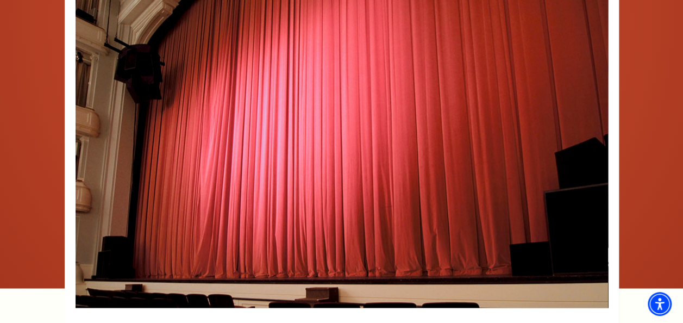
scroll to position [792, 0]
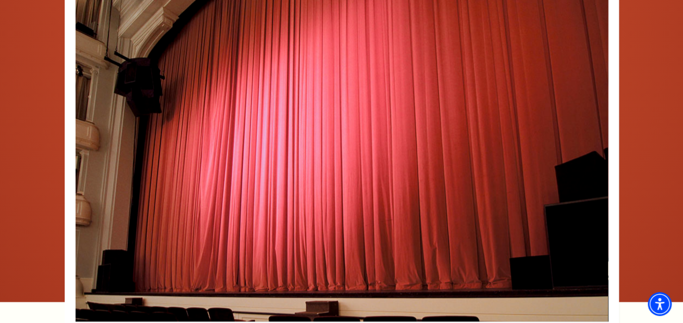
click at [637, 151] on image-gallery-directive at bounding box center [342, 200] width 630 height 479
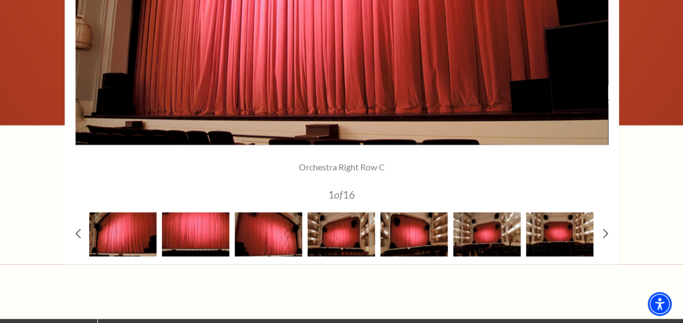
scroll to position [951, 0]
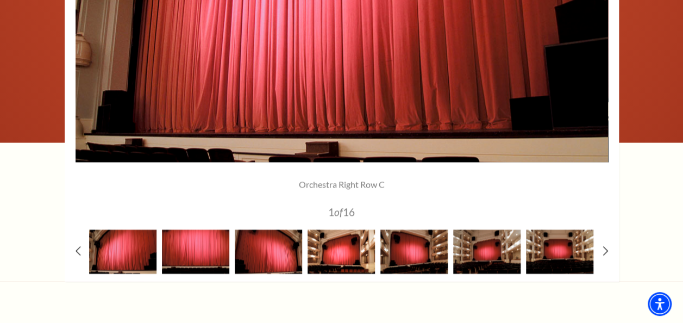
click at [324, 229] on img at bounding box center [341, 251] width 67 height 44
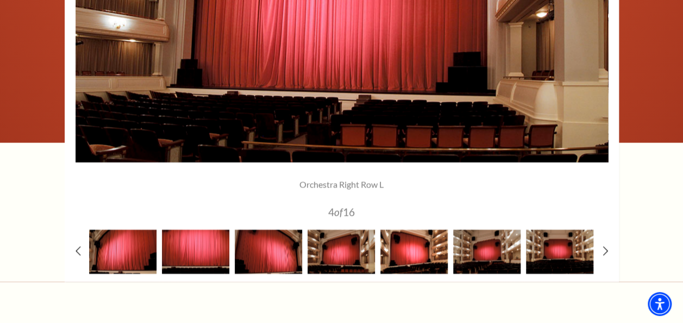
click at [403, 250] on img at bounding box center [413, 251] width 67 height 44
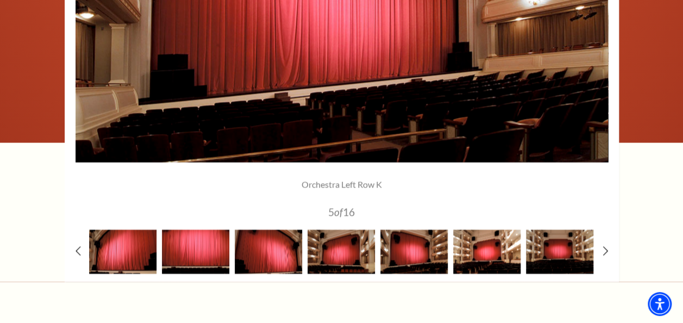
click at [460, 253] on img at bounding box center [486, 251] width 67 height 44
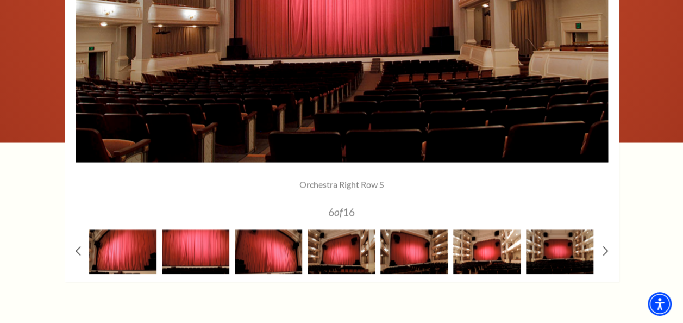
click at [509, 251] on img at bounding box center [486, 251] width 67 height 44
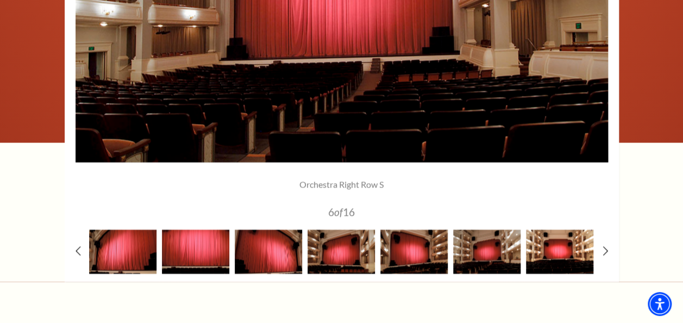
click at [538, 252] on img at bounding box center [559, 251] width 67 height 44
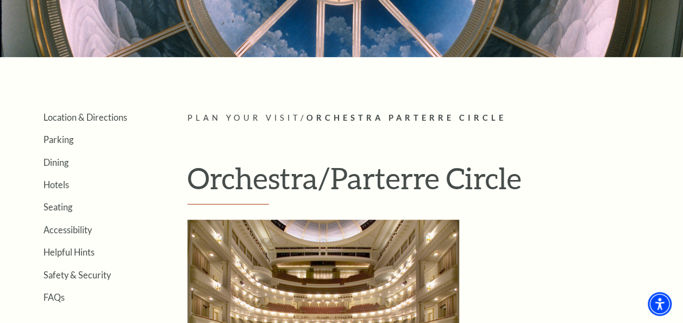
scroll to position [201, 0]
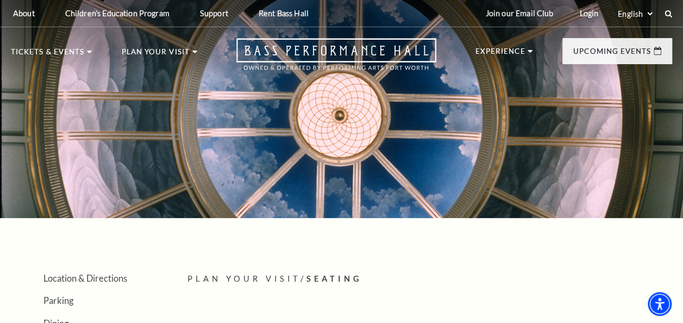
drag, startPoint x: 682, startPoint y: 41, endPoint x: 691, endPoint y: 77, distance: 36.8
click at [682, 77] on html "Skip to main content Enable accessibility for low vision Open the accessibility…" at bounding box center [341, 161] width 683 height 323
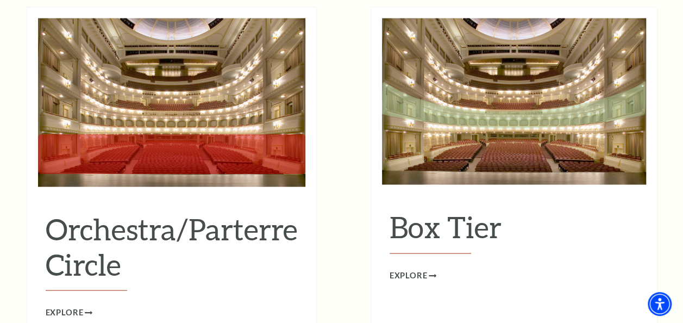
scroll to position [954, 0]
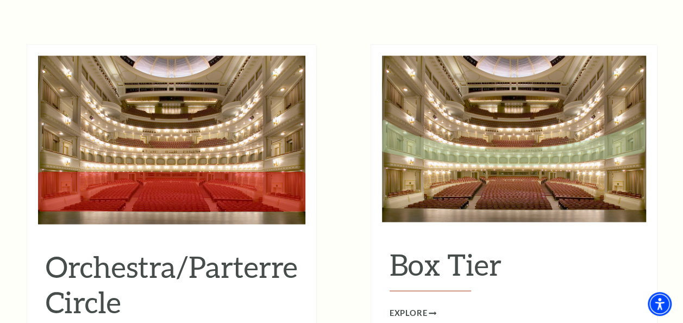
click at [448, 127] on img at bounding box center [514, 138] width 264 height 166
click at [410, 306] on span "Explore" at bounding box center [409, 313] width 38 height 14
click at [200, 167] on img at bounding box center [171, 139] width 267 height 168
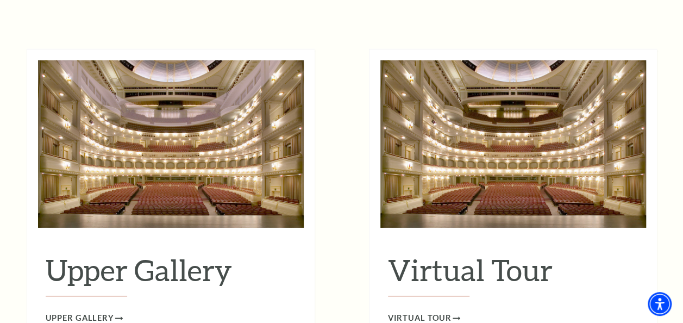
scroll to position [1693, 0]
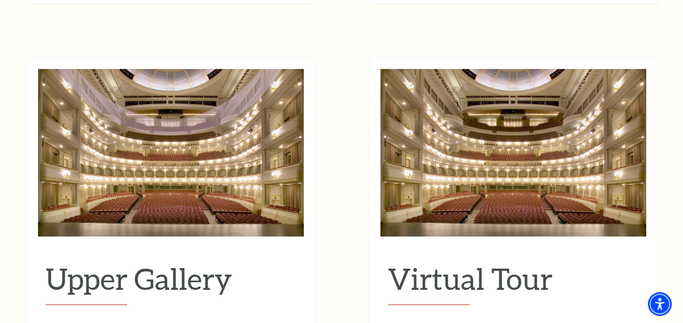
click at [184, 125] on img at bounding box center [171, 152] width 266 height 167
click at [108, 320] on span "Upper Gallery" at bounding box center [80, 327] width 68 height 14
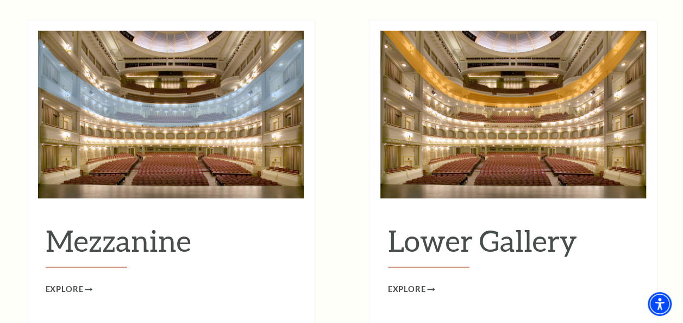
scroll to position [1369, 0]
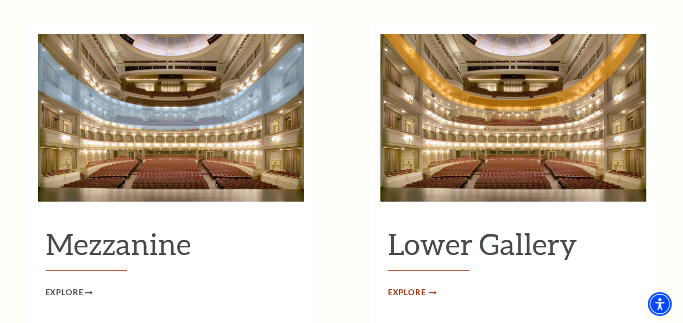
click at [413, 286] on span "Explore" at bounding box center [407, 293] width 38 height 14
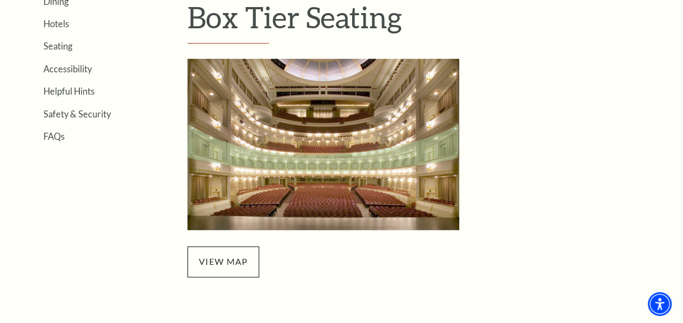
scroll to position [318, 0]
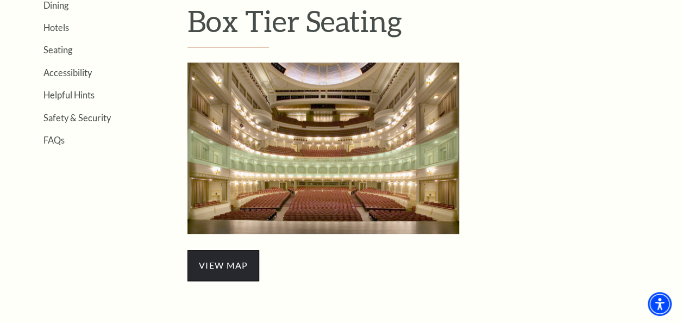
click at [210, 275] on span "view map" at bounding box center [223, 265] width 72 height 30
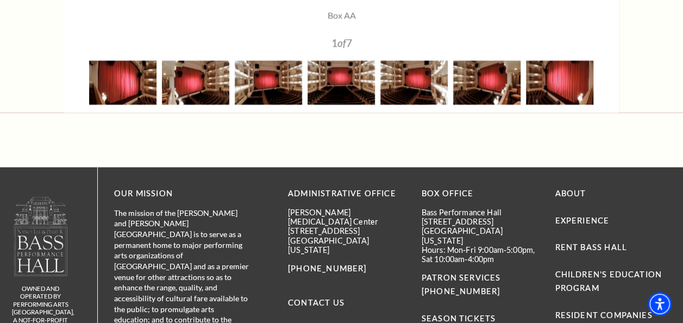
scroll to position [1115, 0]
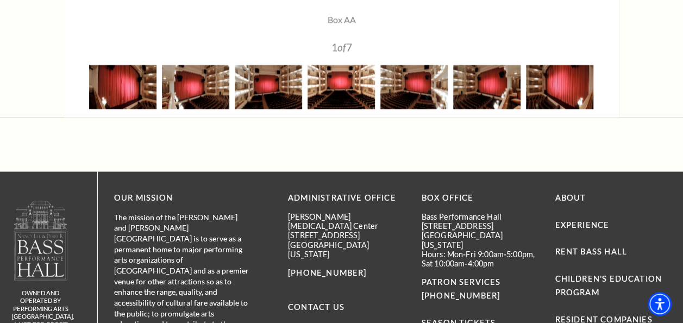
click at [334, 93] on img at bounding box center [341, 87] width 67 height 44
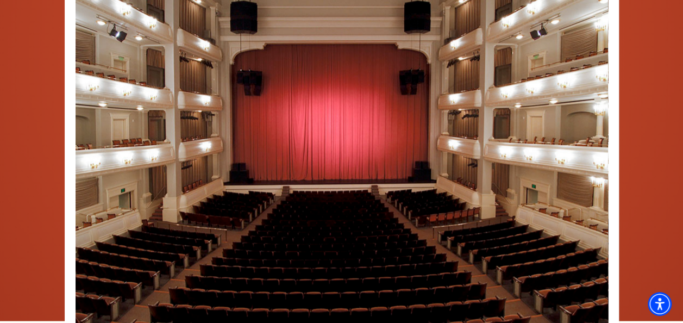
scroll to position [133, 0]
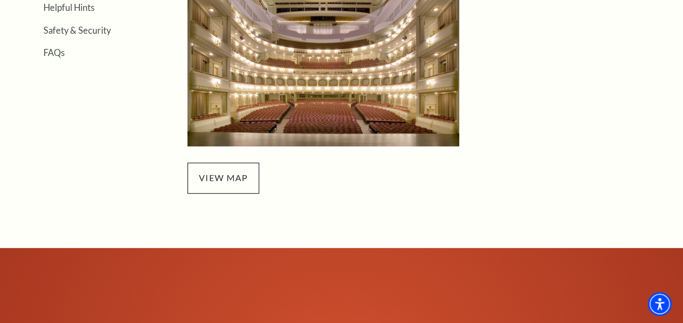
scroll to position [413, 0]
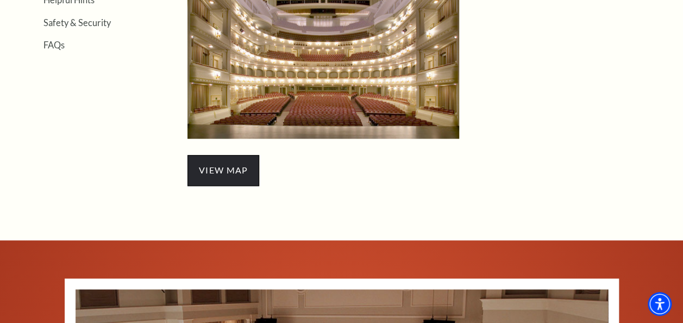
click at [246, 173] on span "view map" at bounding box center [223, 170] width 72 height 30
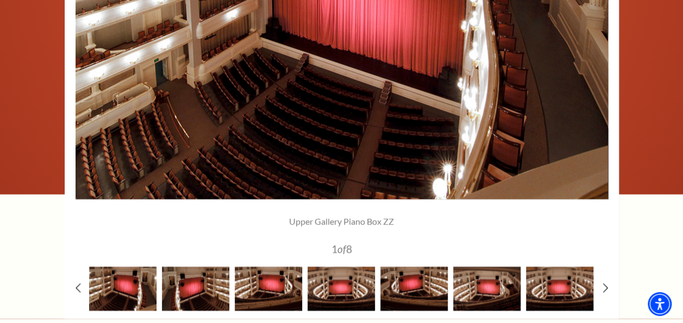
scroll to position [874, 0]
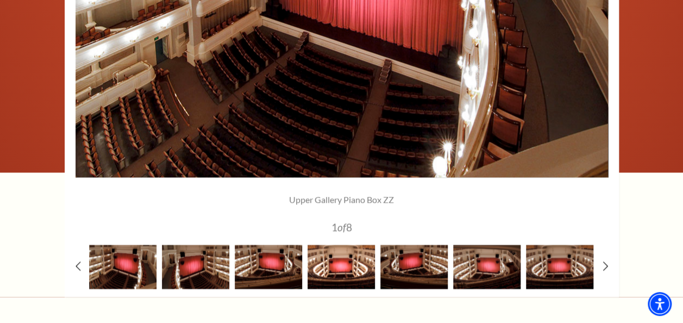
click at [350, 251] on img at bounding box center [341, 267] width 67 height 44
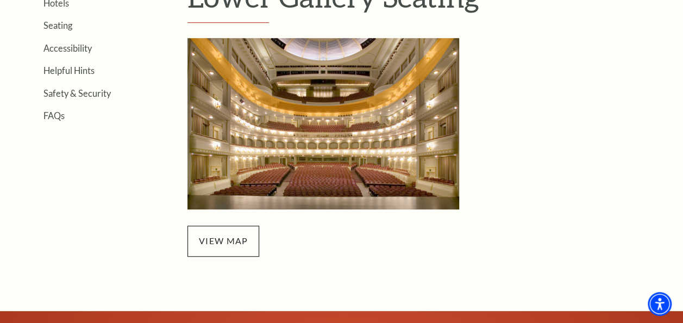
scroll to position [377, 0]
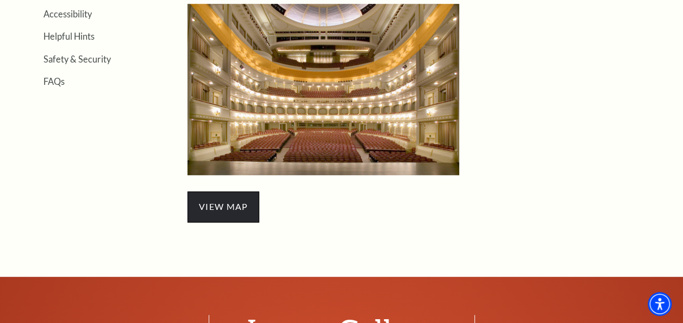
click at [228, 196] on span "view map" at bounding box center [223, 206] width 72 height 30
click at [237, 206] on link "view map" at bounding box center [223, 206] width 49 height 10
click at [206, 211] on link "view map" at bounding box center [223, 206] width 49 height 10
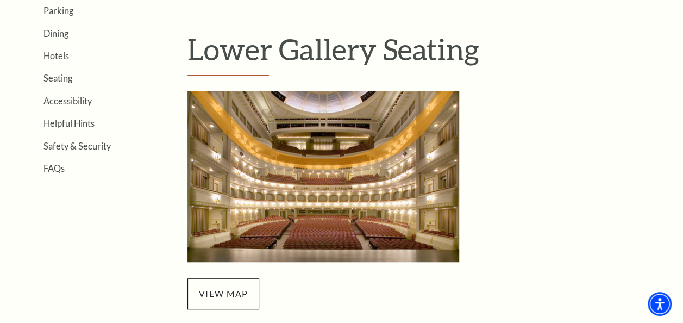
scroll to position [268, 0]
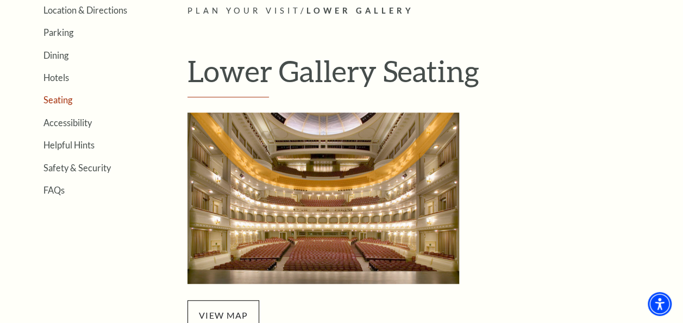
click at [62, 101] on link "Seating" at bounding box center [57, 100] width 29 height 10
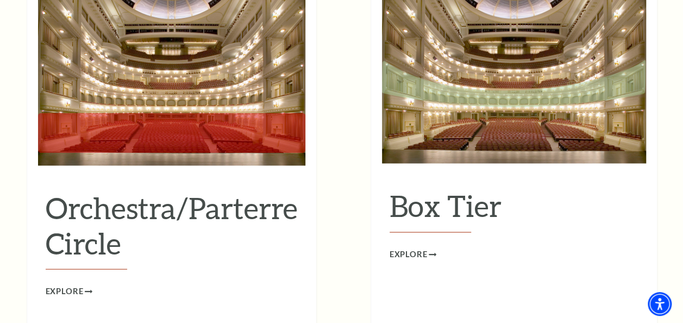
scroll to position [1016, 0]
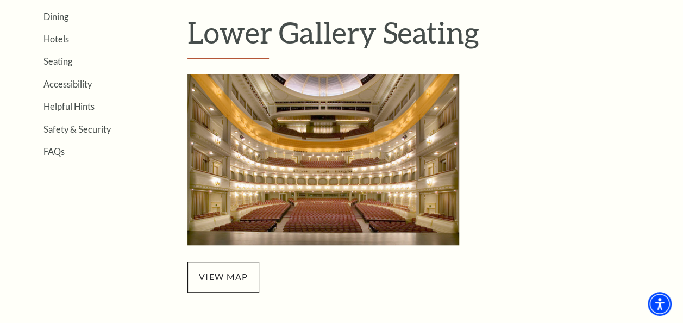
scroll to position [302, 0]
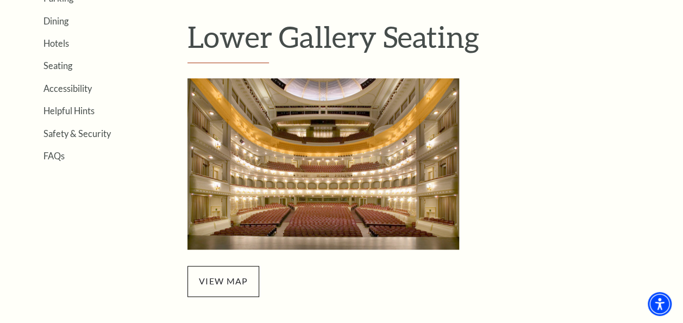
click at [320, 191] on img "Lower Gallery - open in a new tab" at bounding box center [323, 163] width 272 height 171
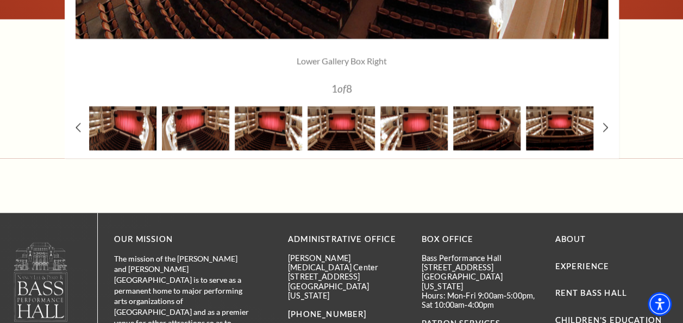
scroll to position [1043, 0]
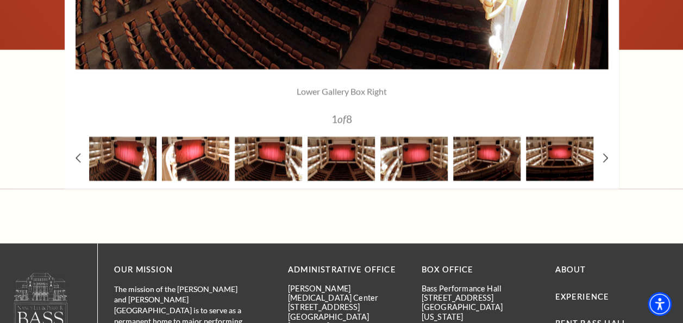
click at [200, 148] on img at bounding box center [195, 159] width 67 height 44
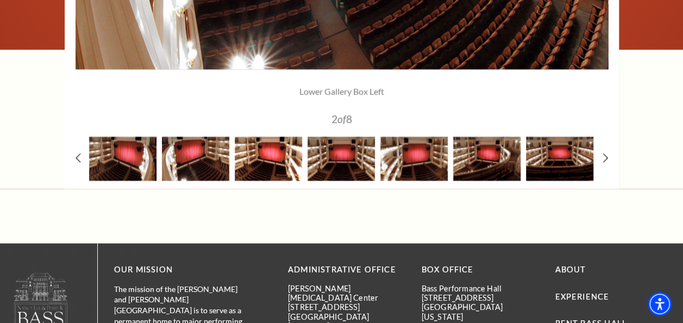
click at [275, 155] on img at bounding box center [268, 159] width 67 height 44
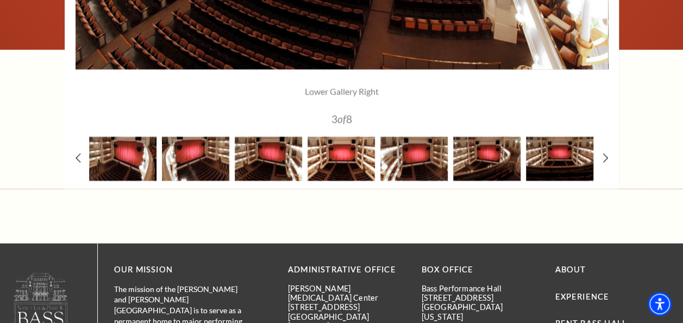
click at [337, 154] on img at bounding box center [341, 159] width 67 height 44
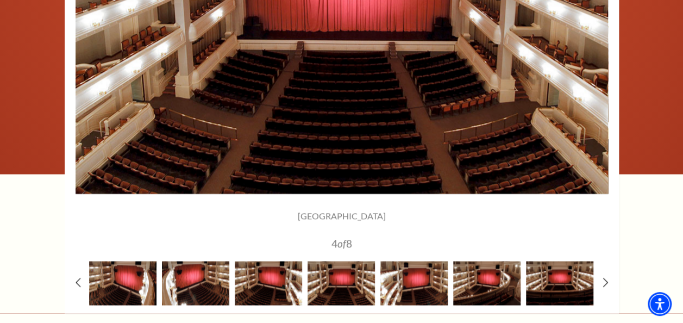
scroll to position [929, 0]
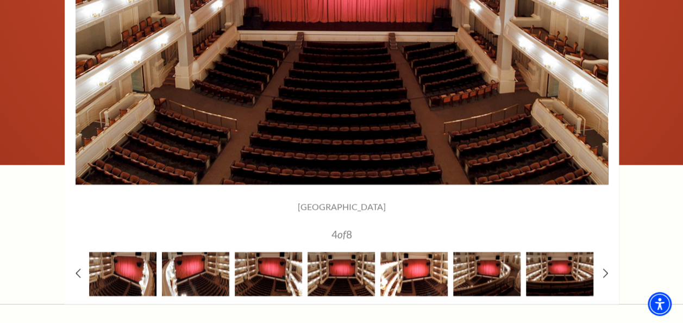
click at [409, 275] on img at bounding box center [413, 274] width 67 height 44
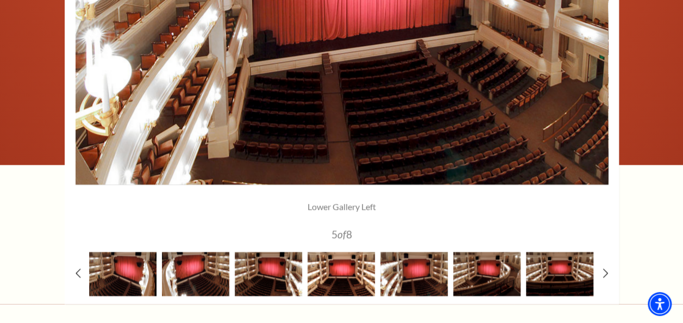
click at [359, 271] on img at bounding box center [341, 274] width 67 height 44
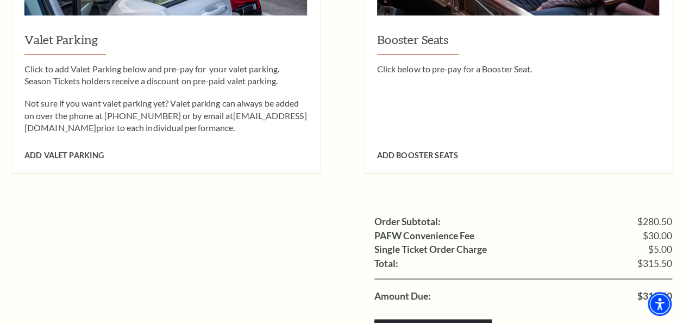
scroll to position [981, 0]
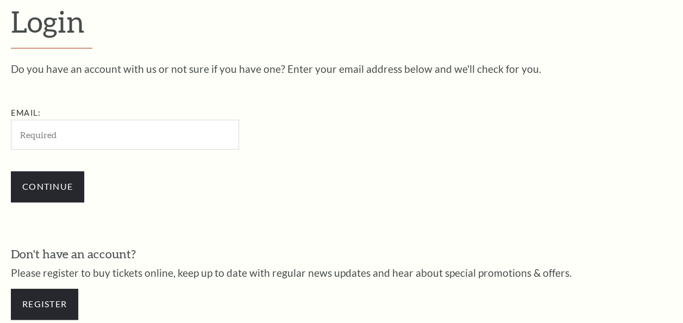
scroll to position [288, 0]
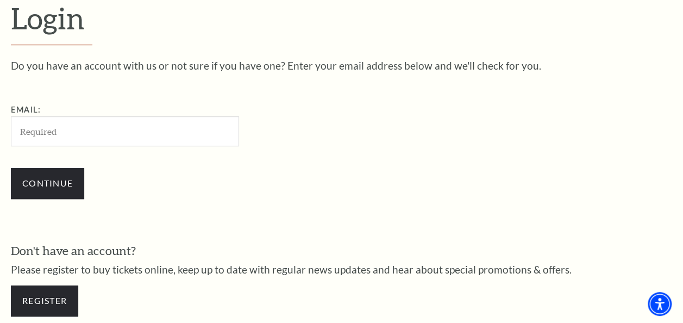
click at [126, 127] on input "Email:" at bounding box center [125, 131] width 228 height 30
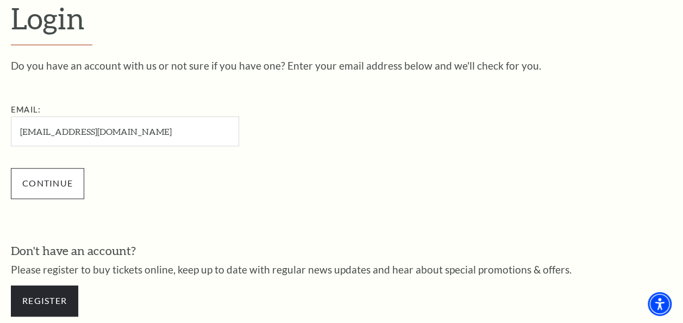
type input "[EMAIL_ADDRESS][DOMAIN_NAME]"
click at [56, 186] on input "Continue" at bounding box center [47, 183] width 73 height 30
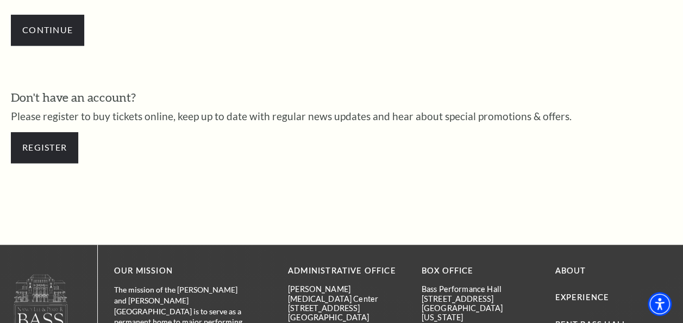
scroll to position [453, 0]
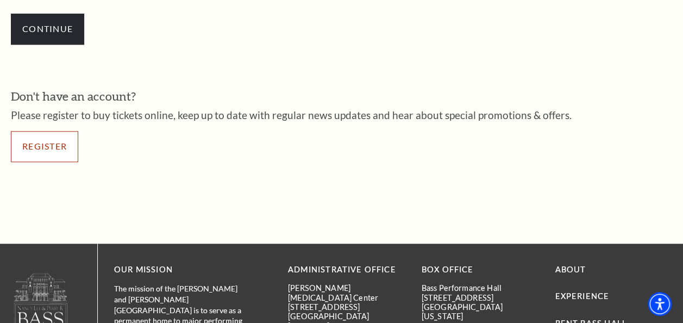
click at [57, 133] on link "Register" at bounding box center [44, 146] width 67 height 30
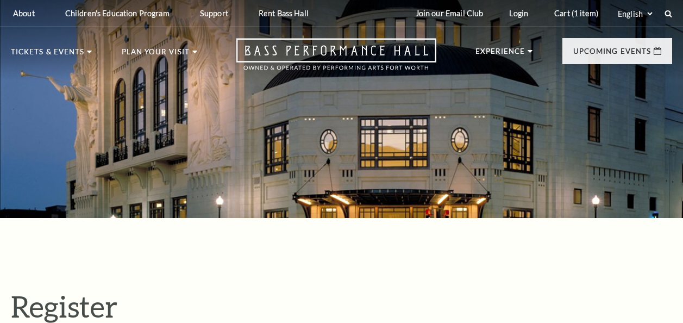
select select "1"
select select "[GEOGRAPHIC_DATA]"
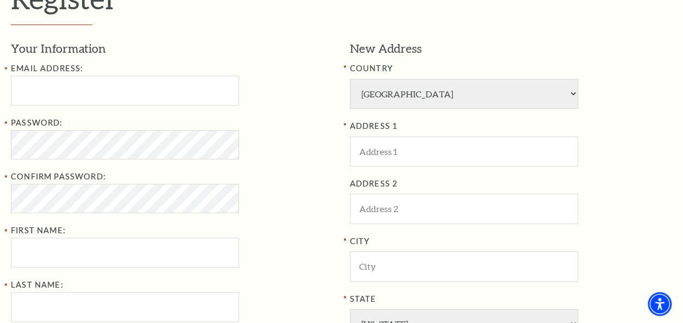
scroll to position [312, 0]
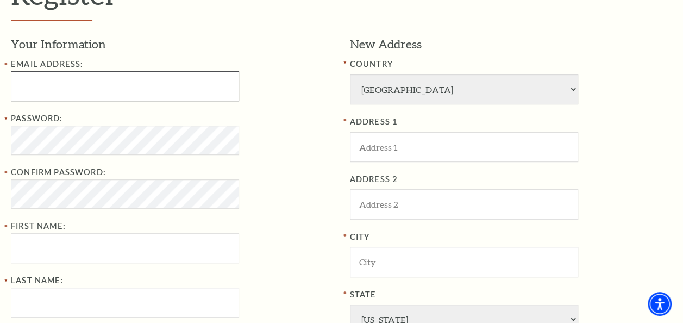
click at [172, 91] on input "Email Address:" at bounding box center [125, 86] width 228 height 30
type input "edanquah@gmail.com"
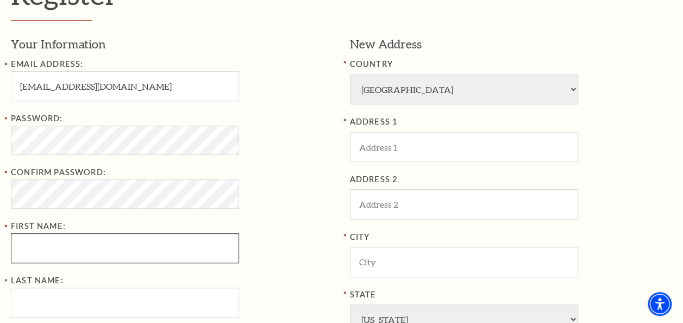
click at [167, 250] on input "First Name:" at bounding box center [125, 248] width 228 height 30
type input "Erica"
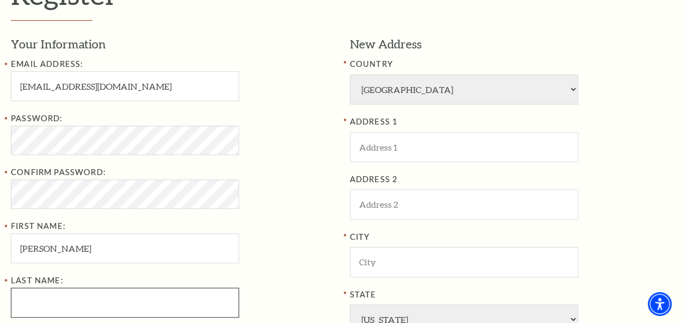
click at [167, 289] on input "Last Name:" at bounding box center [125, 302] width 228 height 30
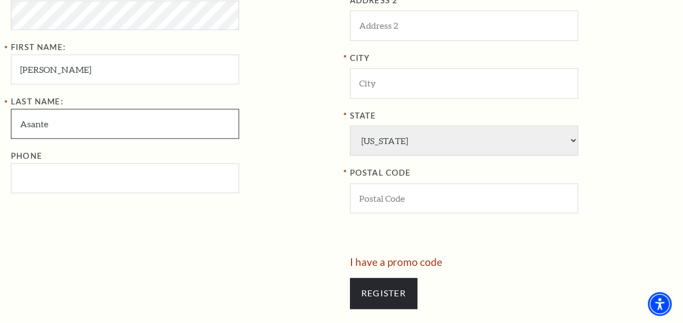
scroll to position [494, 0]
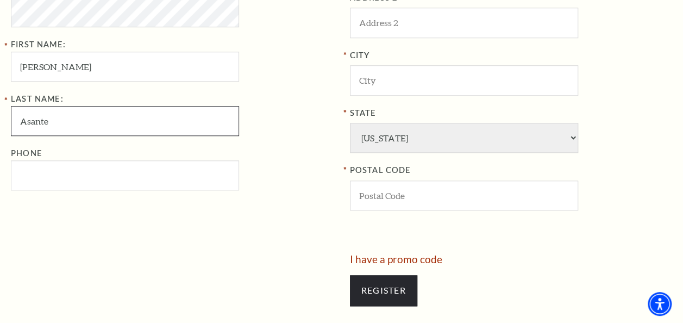
type input "Asante"
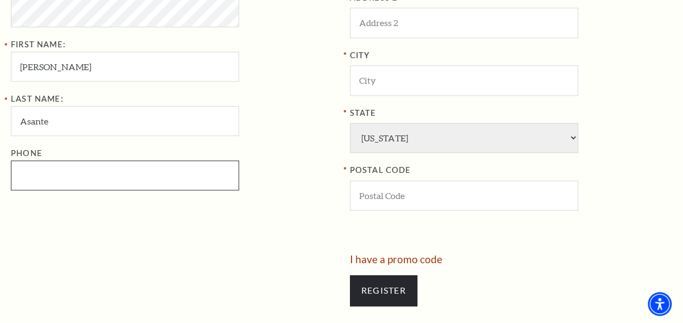
click at [141, 176] on input "Phone" at bounding box center [125, 175] width 228 height 30
type input "540-845-3547"
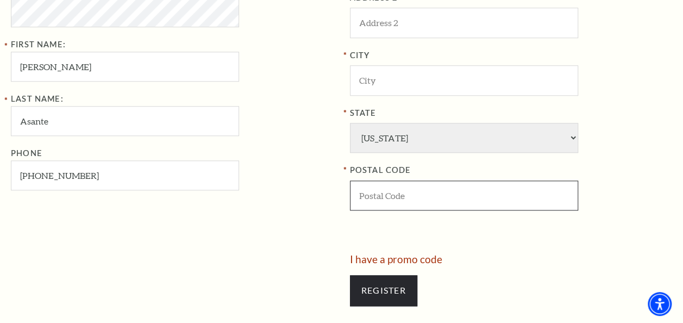
click at [385, 194] on input "POSTAL CODE" at bounding box center [464, 195] width 228 height 30
type input "76039"
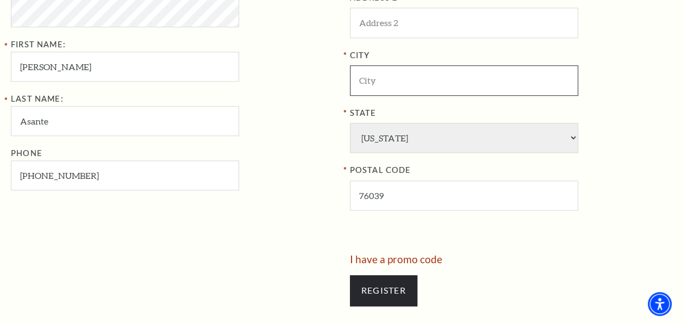
click at [415, 80] on input "City" at bounding box center [464, 80] width 228 height 30
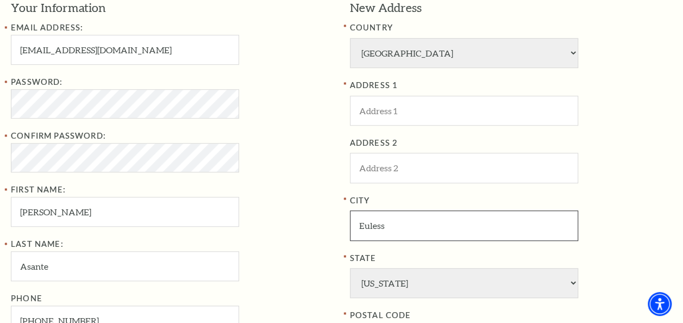
scroll to position [346, 0]
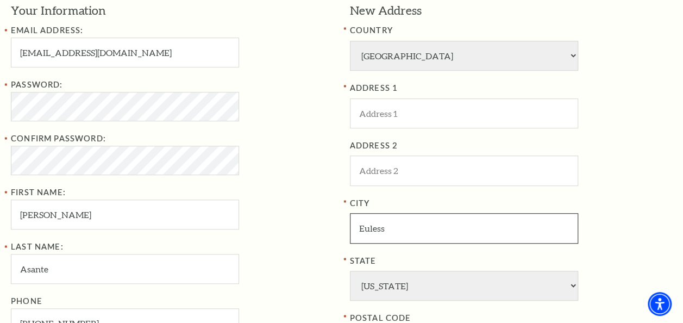
type input "Euless"
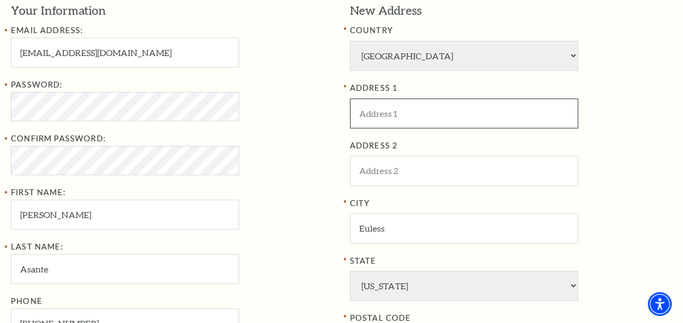
click at [450, 116] on input "ADDRESS 1" at bounding box center [464, 113] width 228 height 30
type input "512 Rustic Lane"
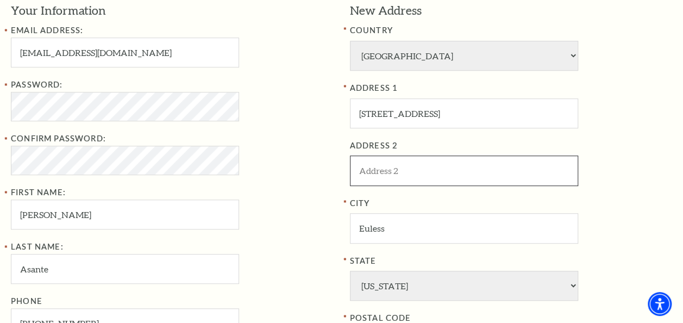
click at [441, 171] on input "ADDRESS 2" at bounding box center [464, 170] width 228 height 30
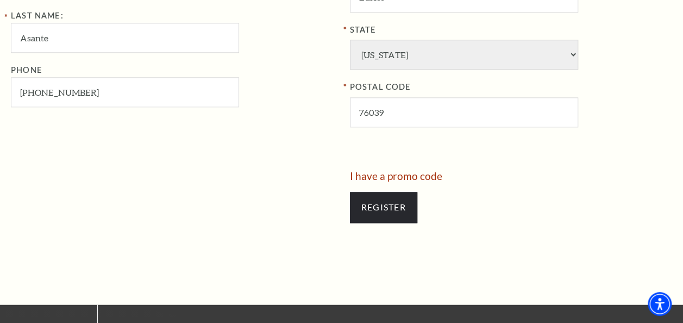
scroll to position [591, 0]
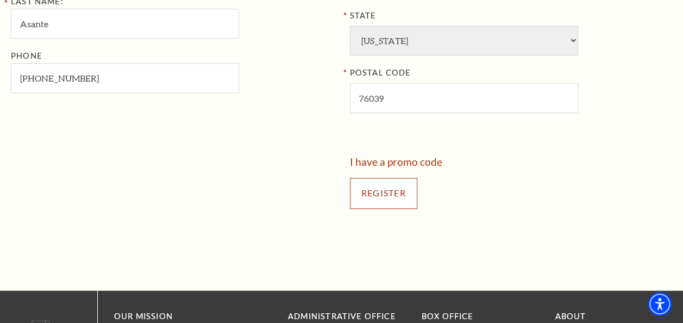
click at [364, 195] on input "Register" at bounding box center [383, 193] width 67 height 30
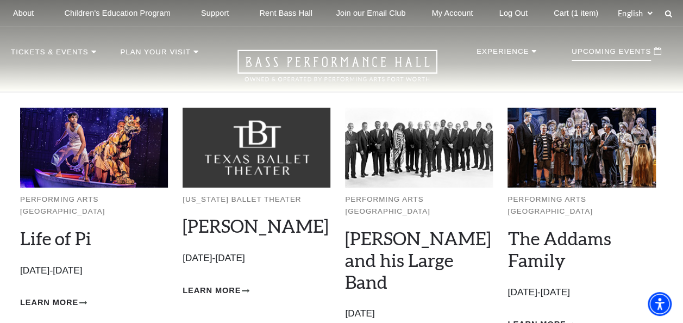
click at [616, 53] on p "Upcoming Events" at bounding box center [611, 54] width 79 height 13
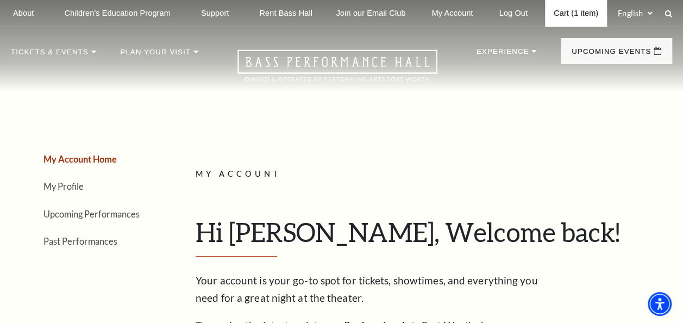
click at [583, 17] on link "Cart (1 item)" at bounding box center [576, 13] width 62 height 27
click at [573, 16] on link "Cart (1 item)" at bounding box center [576, 13] width 62 height 27
click at [582, 11] on link "Cart (1 item)" at bounding box center [576, 13] width 62 height 27
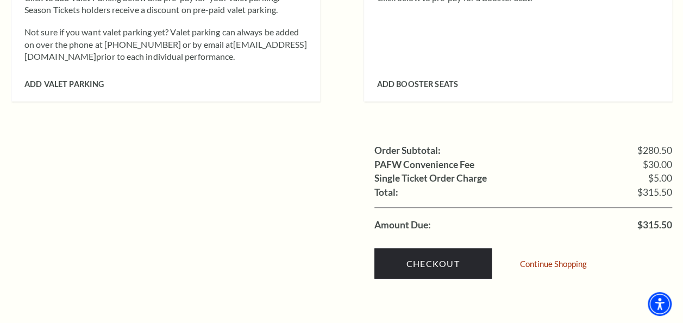
scroll to position [1082, 0]
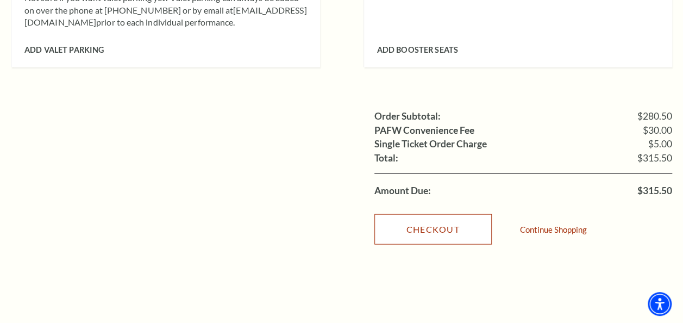
click at [438, 214] on link "Checkout" at bounding box center [432, 229] width 117 height 30
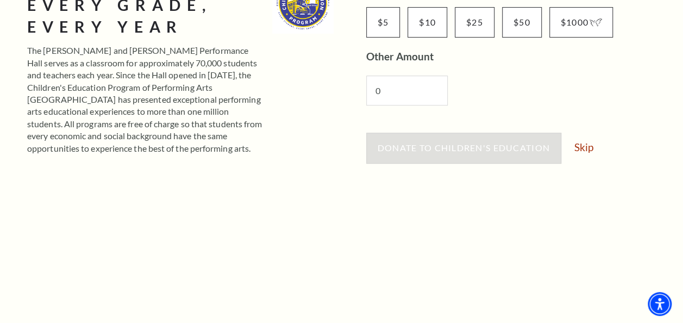
scroll to position [224, 0]
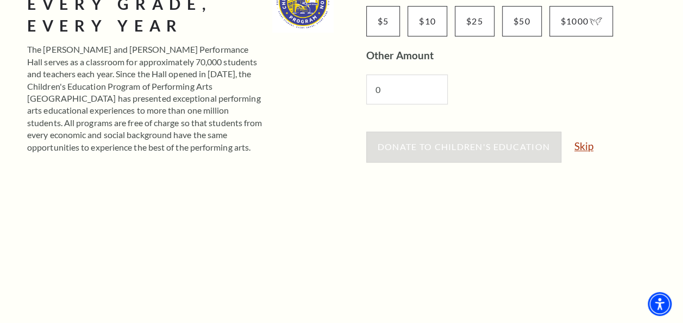
click at [578, 146] on link "Skip" at bounding box center [583, 146] width 19 height 10
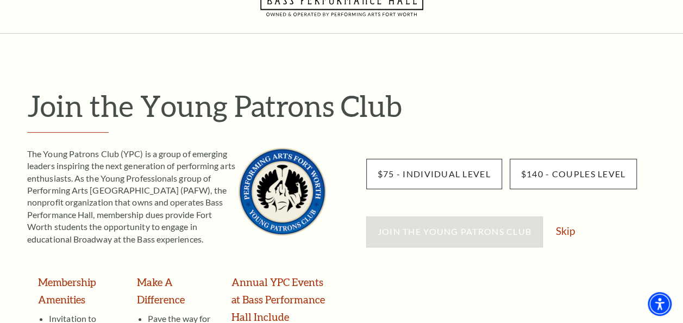
scroll to position [131, 0]
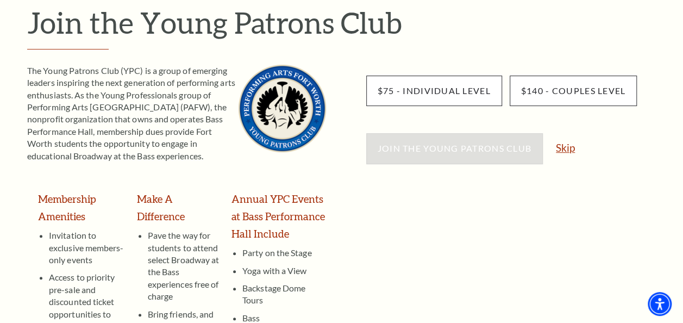
click at [563, 148] on link "Skip" at bounding box center [565, 147] width 19 height 10
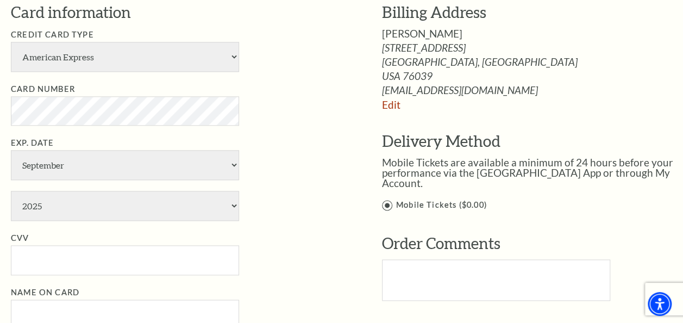
scroll to position [669, 0]
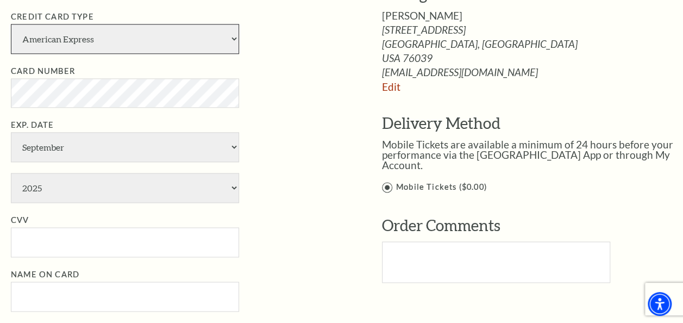
click at [143, 30] on select "American Express Visa Master Card Discover" at bounding box center [125, 39] width 228 height 30
select select "24"
click at [11, 24] on select "American Express Visa Master Card Discover" at bounding box center [125, 39] width 228 height 30
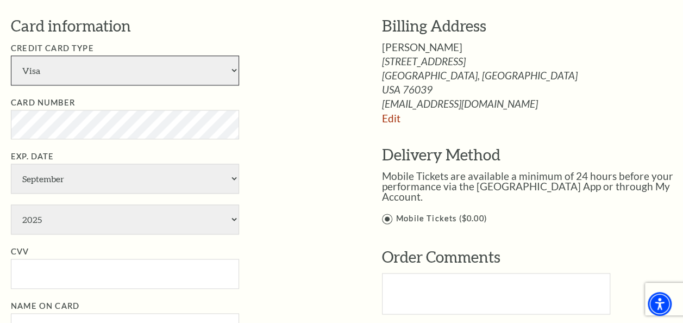
scroll to position [648, 0]
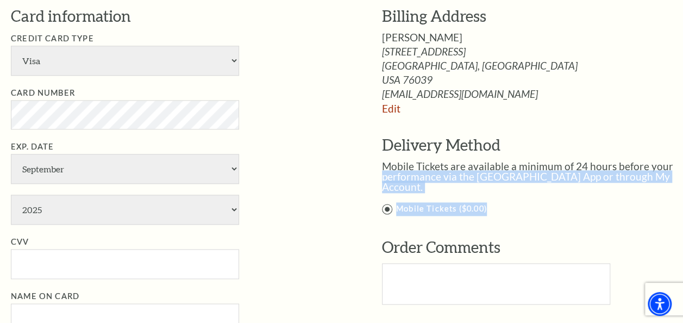
drag, startPoint x: 664, startPoint y: 155, endPoint x: 662, endPoint y: 182, distance: 26.7
click at [662, 182] on div "Empty heading Delivery Method Mobile Tickets are available a minimum of 24 hour…" at bounding box center [535, 175] width 306 height 82
drag, startPoint x: 662, startPoint y: 182, endPoint x: 666, endPoint y: 200, distance: 18.3
click at [666, 202] on label "Mobile Tickets ($0.00)" at bounding box center [535, 209] width 306 height 14
click at [0, 0] on input "Mobile Tickets ($0.00)" at bounding box center [0, 0] width 0 height 0
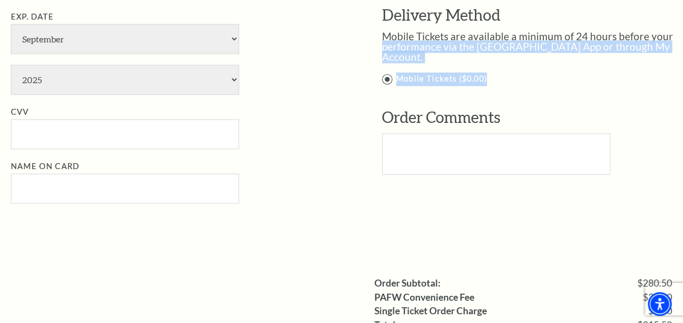
scroll to position [798, 0]
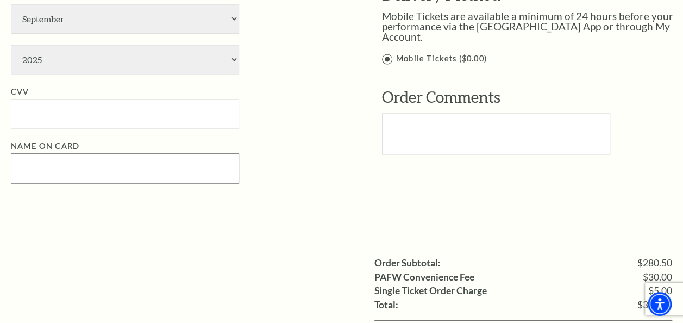
click at [109, 153] on input "Name on Card" at bounding box center [125, 168] width 228 height 30
type input "Erica Asante"
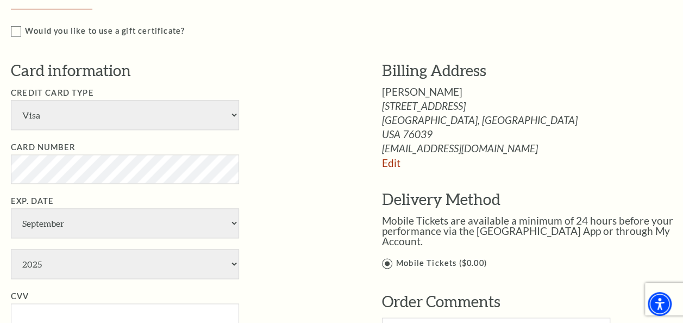
scroll to position [602, 0]
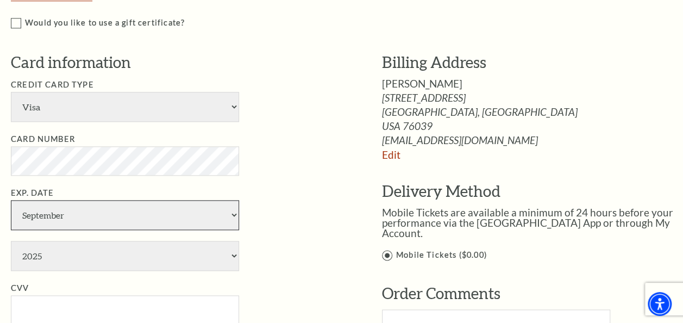
click at [143, 212] on select "January February March April May June July August September October November De…" at bounding box center [125, 215] width 228 height 30
select select "5"
click at [11, 200] on select "January February March April May June July August September October November De…" at bounding box center [125, 215] width 228 height 30
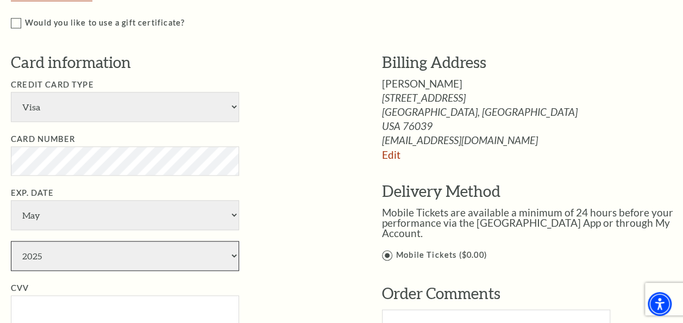
click at [136, 259] on select "2025 2026 2027 2028 2029 2030 2031 2032 2033 2034" at bounding box center [125, 256] width 228 height 30
select select "2030"
click at [11, 241] on select "2025 2026 2027 2028 2029 2030 2031 2032 2033 2034" at bounding box center [125, 256] width 228 height 30
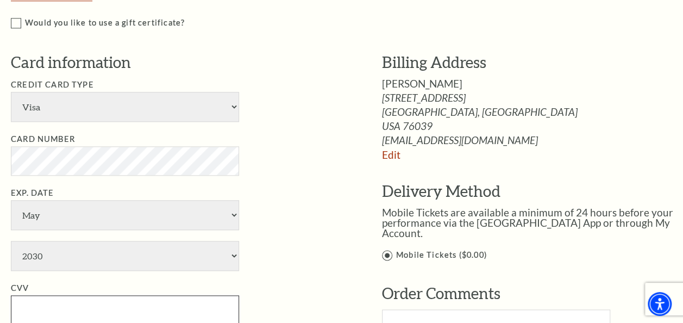
click at [151, 304] on input "CVV" at bounding box center [125, 310] width 228 height 30
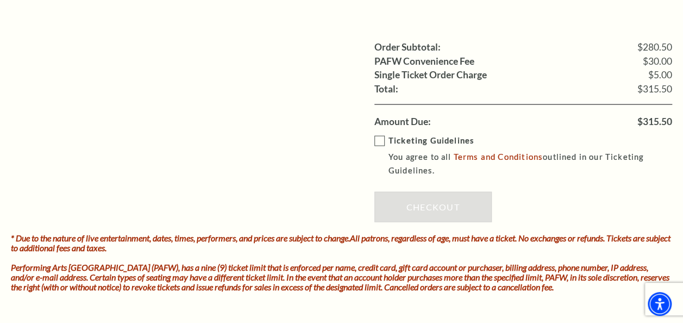
scroll to position [1016, 0]
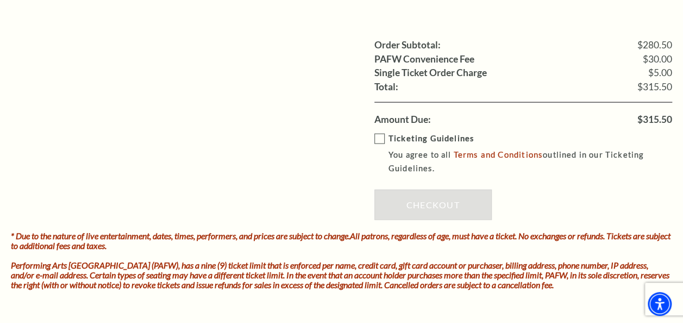
type input "506"
click at [374, 134] on label "Ticketing Guidelines You agree to all Terms and Conditions outlined in our Tick…" at bounding box center [531, 152] width 314 height 43
click at [0, 0] on input "Ticketing Guidelines You agree to all Terms and Conditions outlined in our Tick…" at bounding box center [0, 0] width 0 height 0
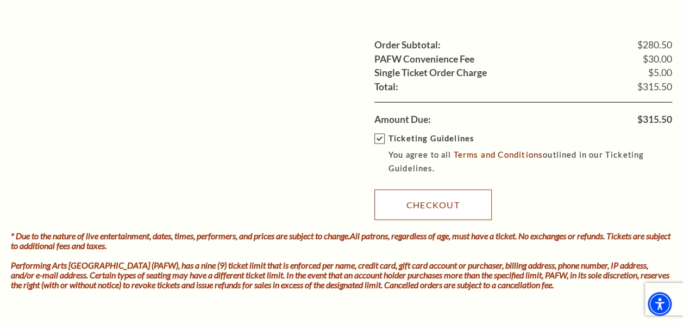
click at [443, 197] on link "Checkout" at bounding box center [432, 204] width 117 height 30
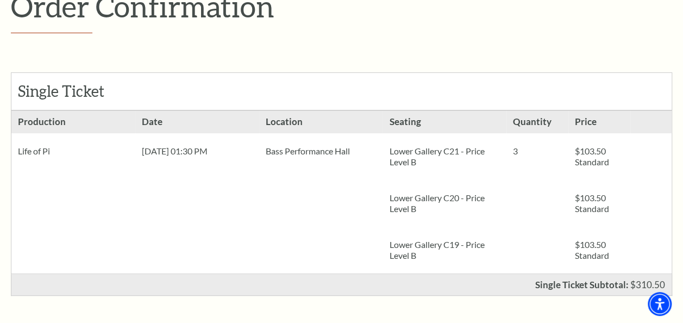
scroll to position [177, 0]
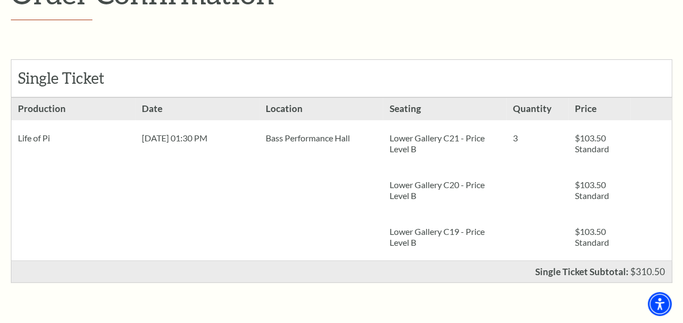
drag, startPoint x: 677, startPoint y: 105, endPoint x: 679, endPoint y: 124, distance: 19.1
click at [679, 124] on div "Order Confirmation Single Ticket Production Lower Gallery C21 - Price Level B" at bounding box center [341, 218] width 683 height 627
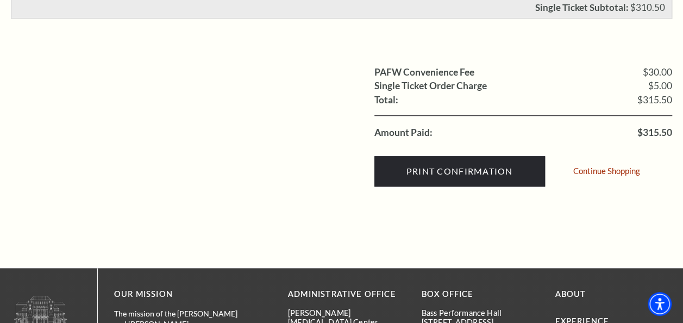
scroll to position [447, 0]
